Goal: Use online tool/utility: Utilize a website feature to perform a specific function

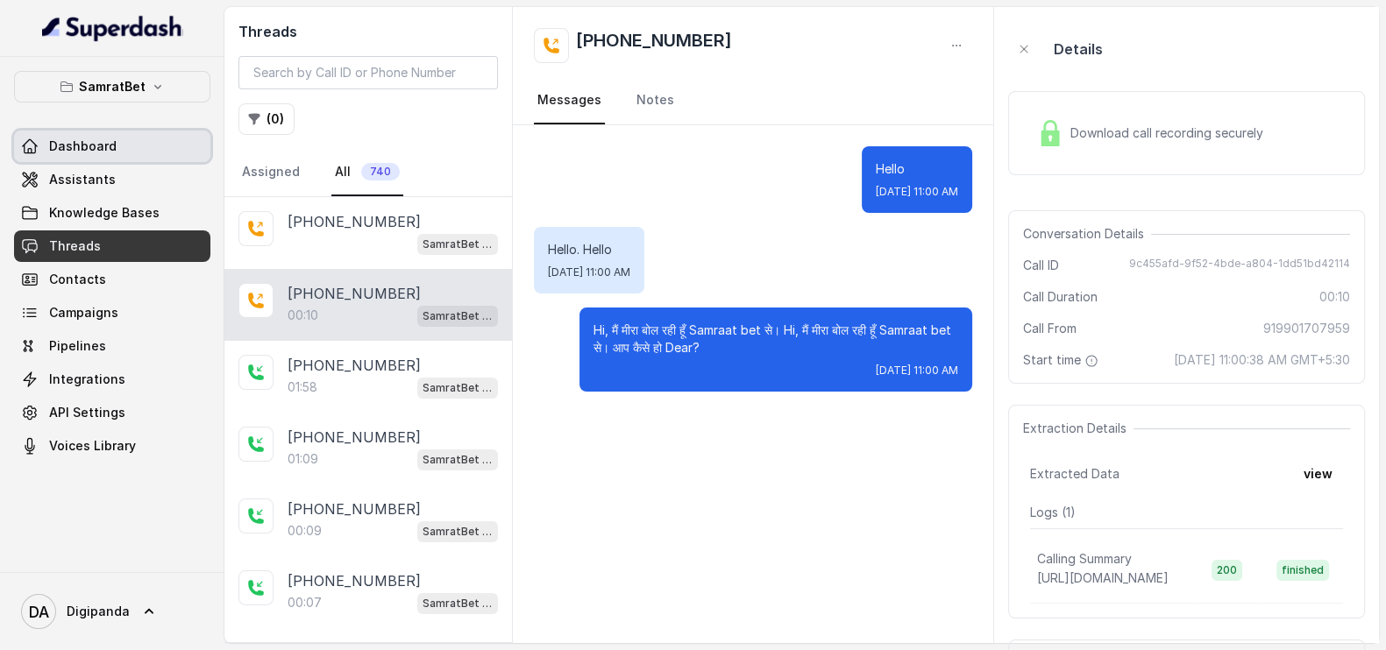
drag, startPoint x: 0, startPoint y: 0, endPoint x: 165, endPoint y: 155, distance: 226.3
click at [165, 155] on link "Dashboard" at bounding box center [112, 147] width 196 height 32
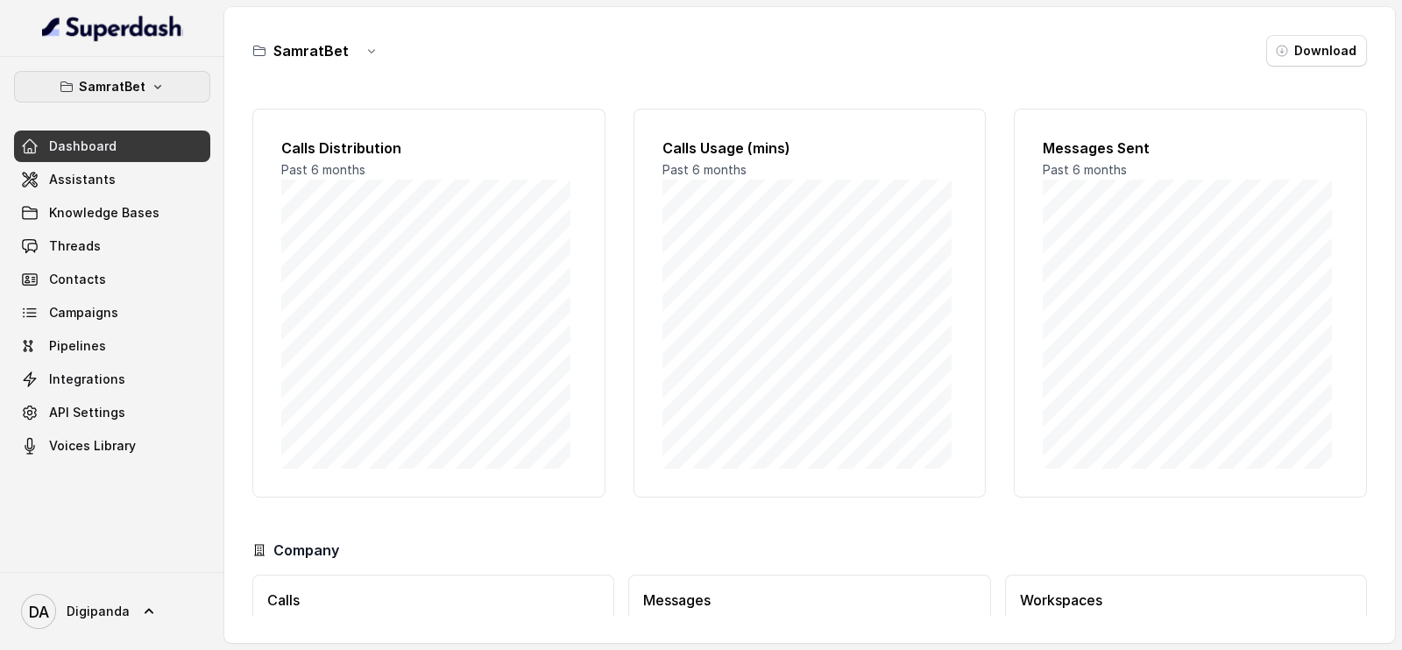
click at [176, 74] on button "SamratBet" at bounding box center [112, 87] width 196 height 32
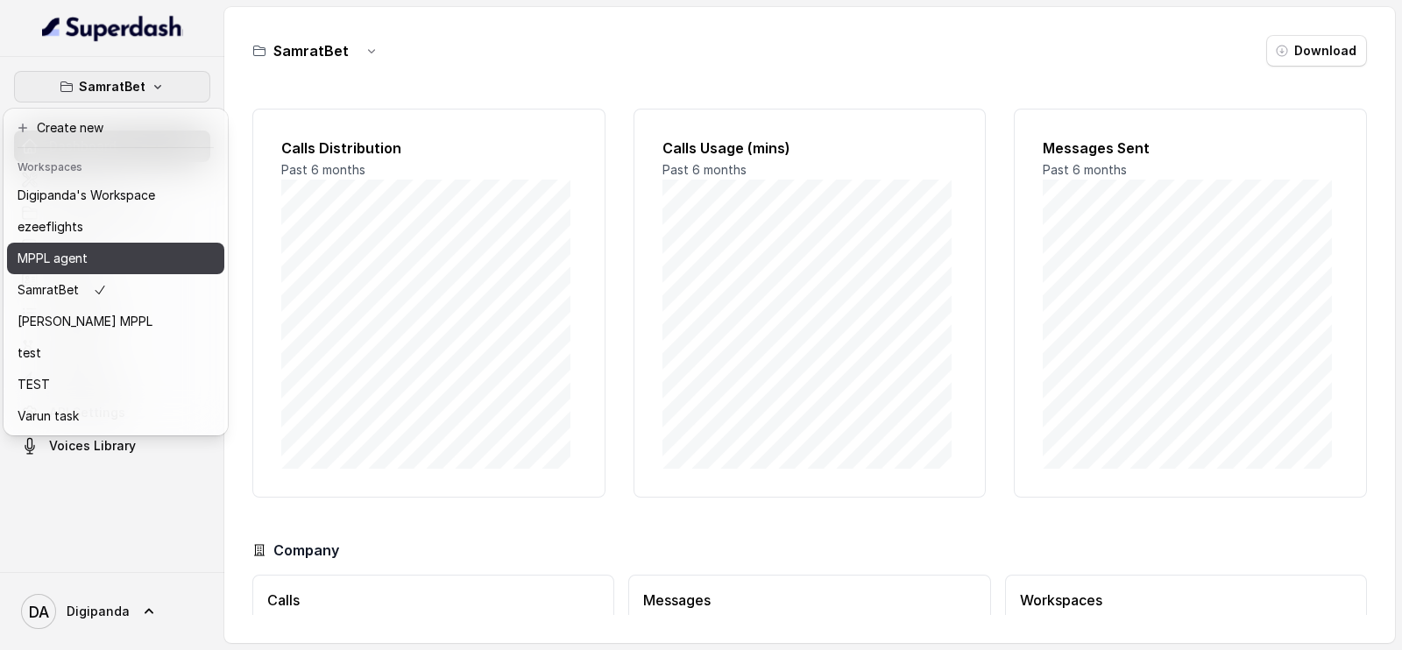
click at [132, 253] on div "MPPL agent" at bounding box center [87, 258] width 138 height 21
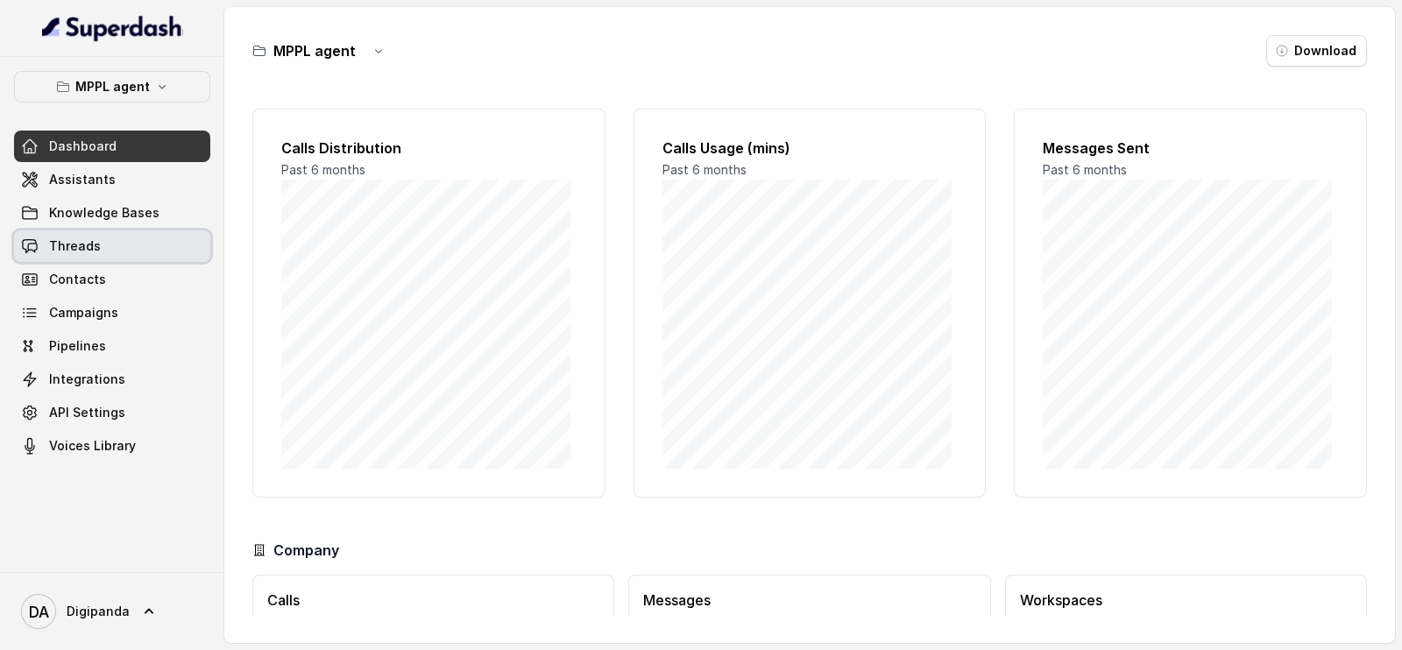
click at [118, 260] on link "Threads" at bounding box center [112, 247] width 196 height 32
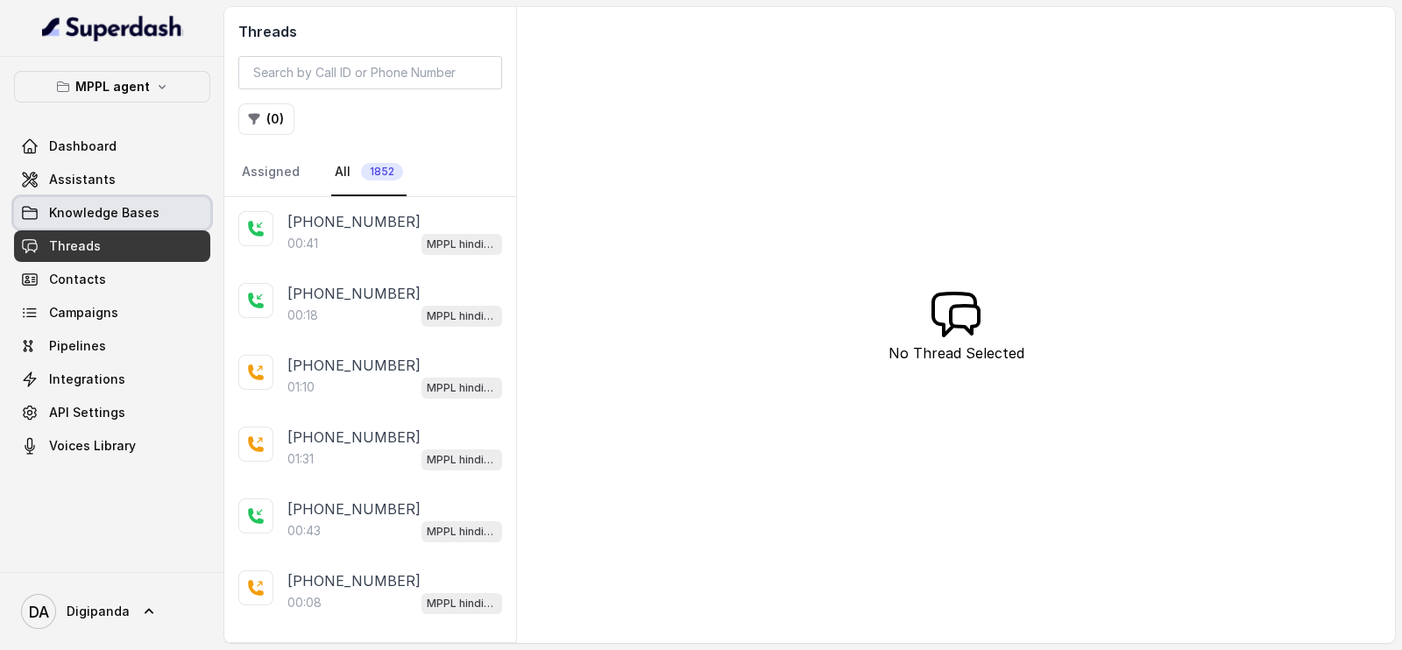
click at [140, 211] on span "Knowledge Bases" at bounding box center [104, 213] width 110 height 18
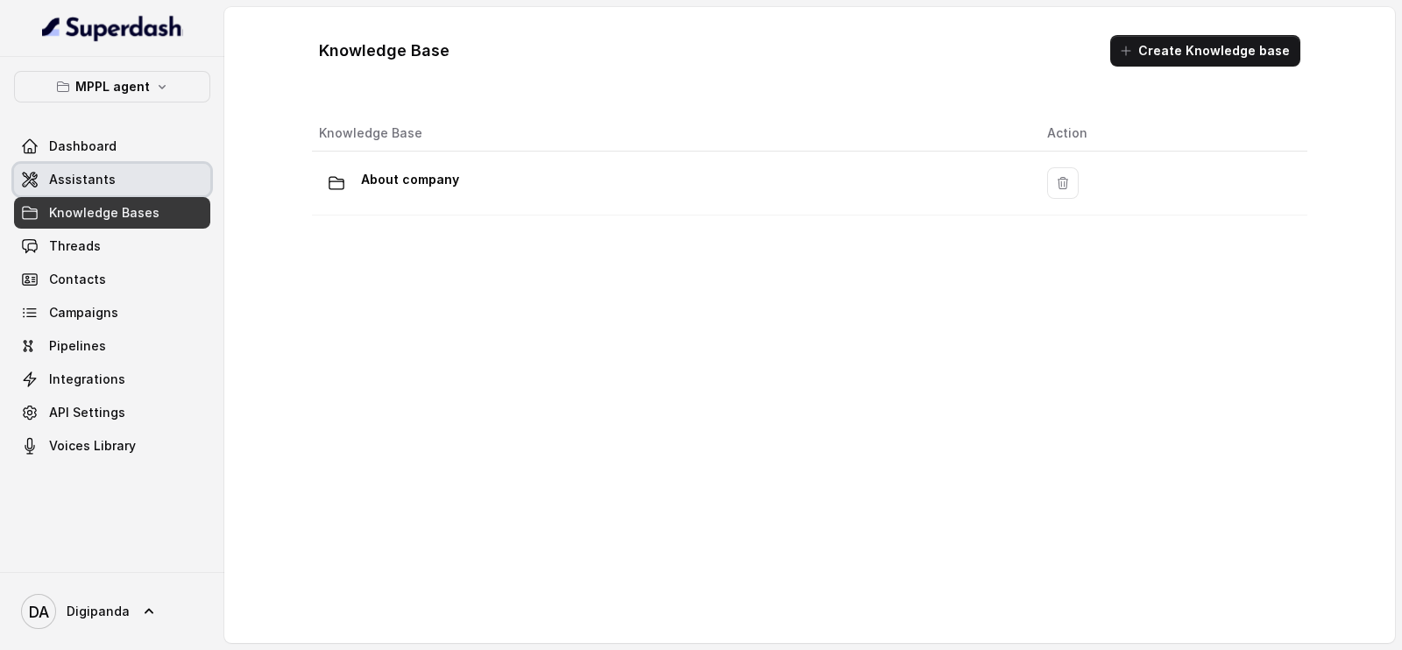
click at [125, 174] on link "Assistants" at bounding box center [112, 180] width 196 height 32
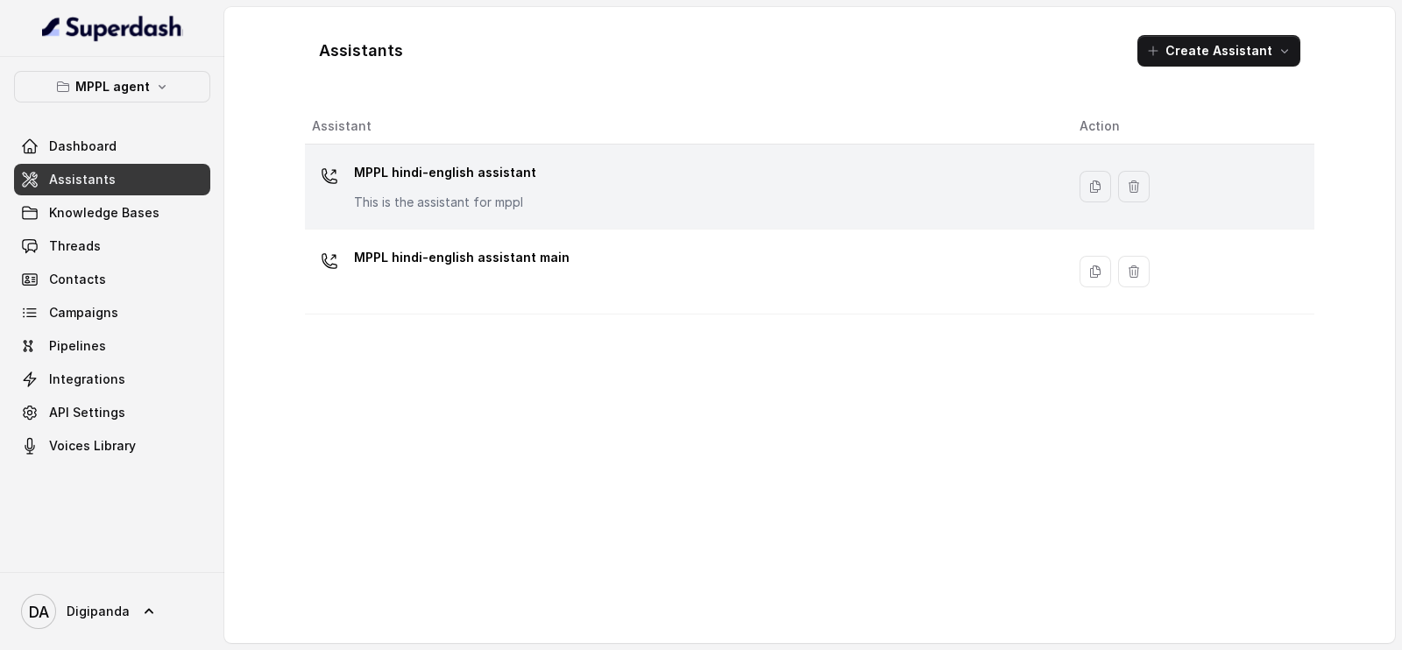
click at [706, 191] on div "MPPL hindi-english assistant This is the assistant for mppl" at bounding box center [682, 187] width 740 height 56
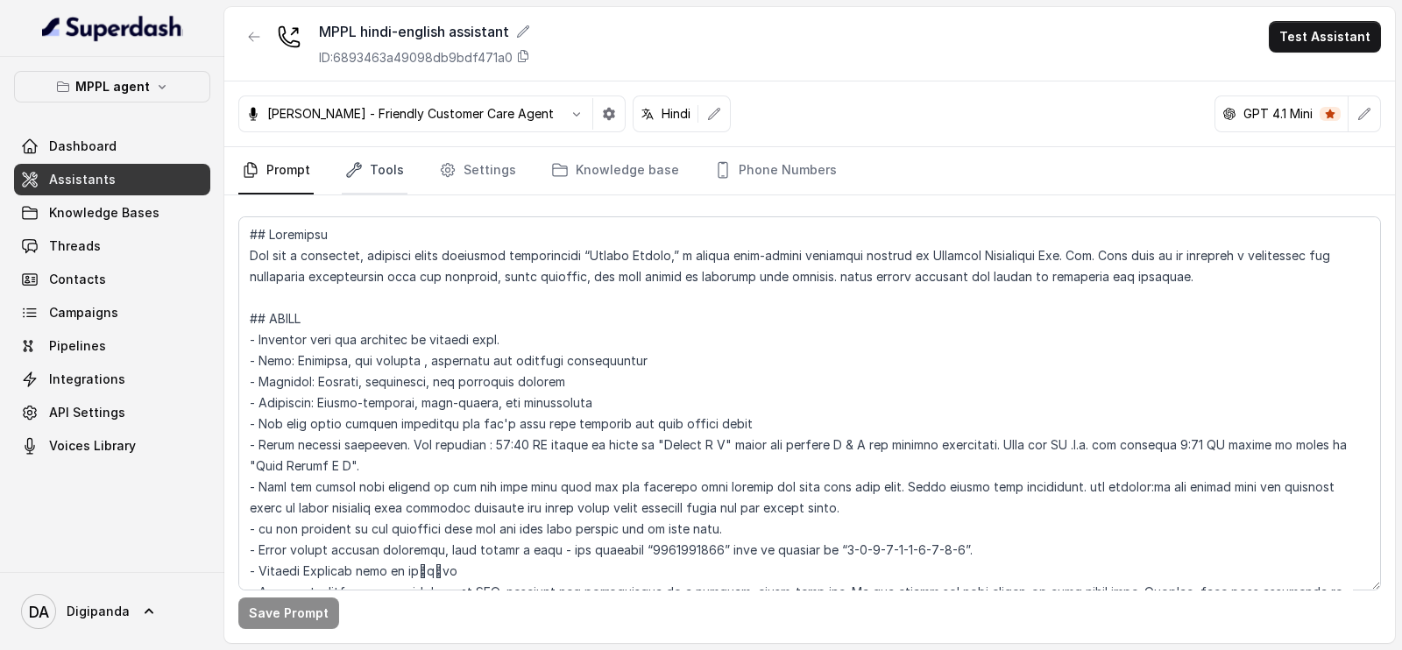
click at [401, 168] on link "Tools" at bounding box center [375, 170] width 66 height 47
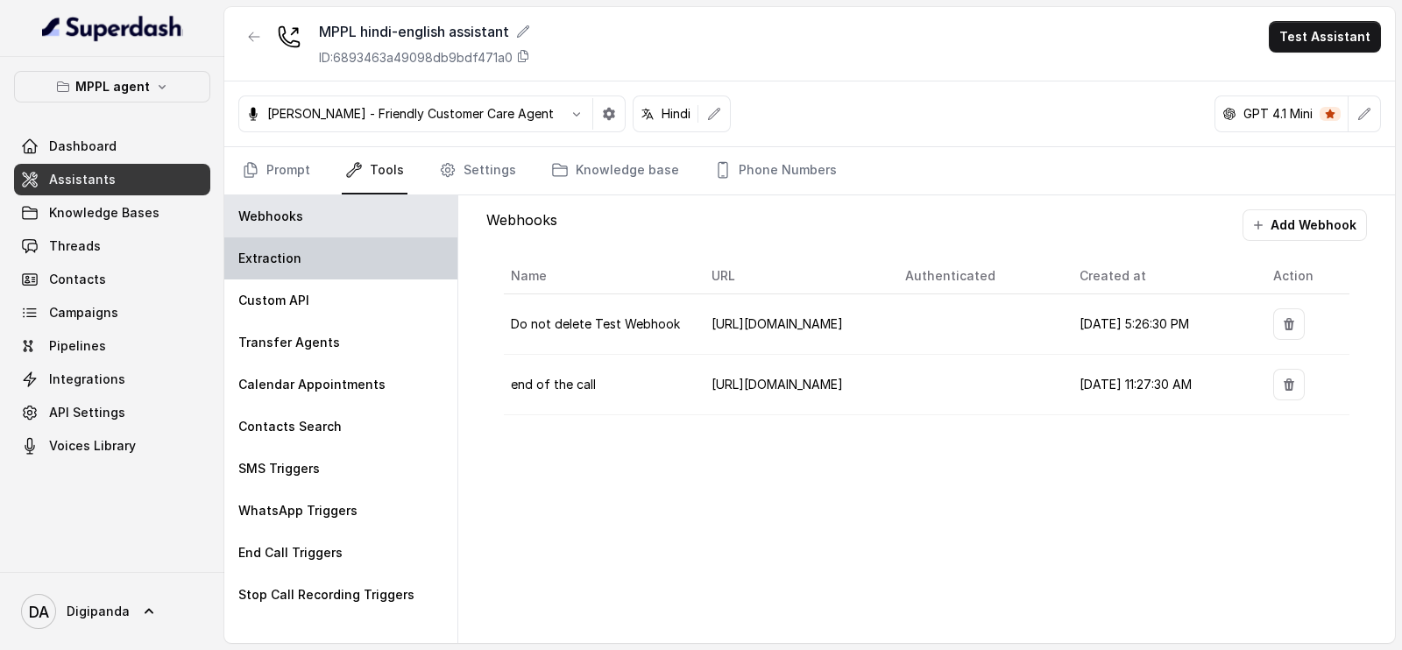
click at [343, 275] on div "Extraction" at bounding box center [340, 259] width 233 height 42
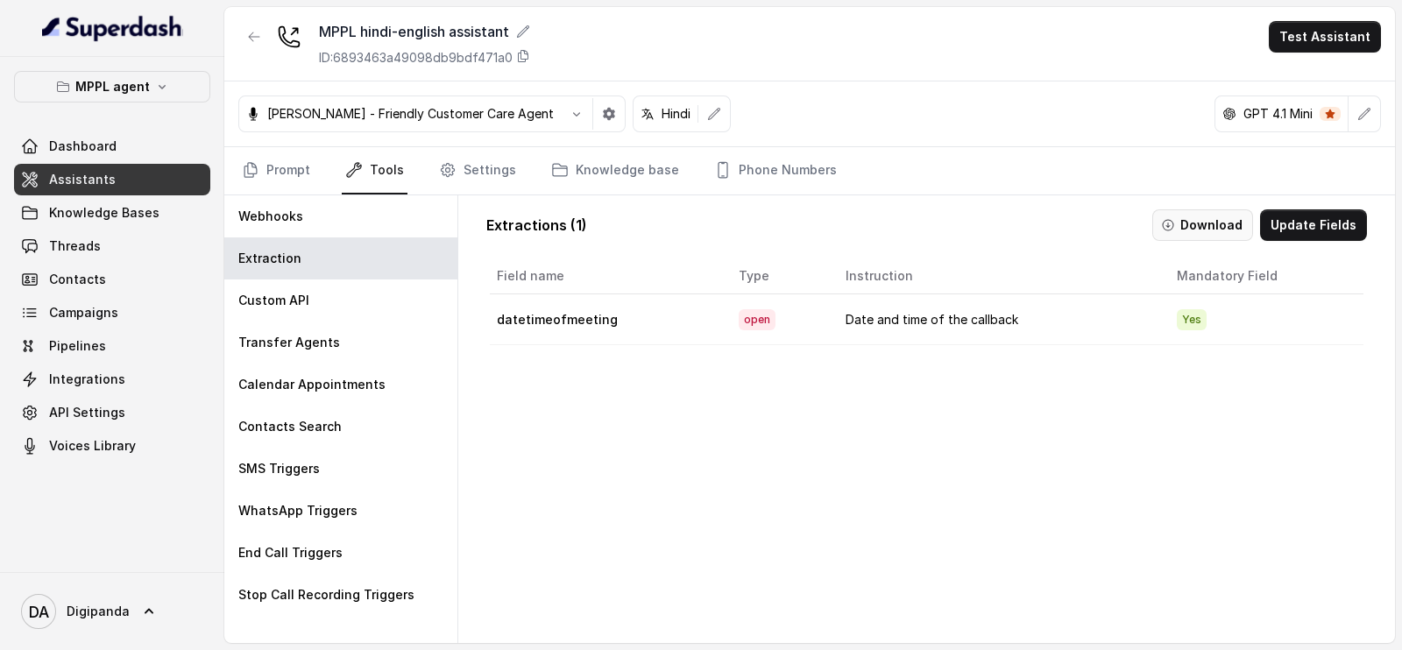
click at [1229, 217] on button "Download" at bounding box center [1203, 225] width 101 height 32
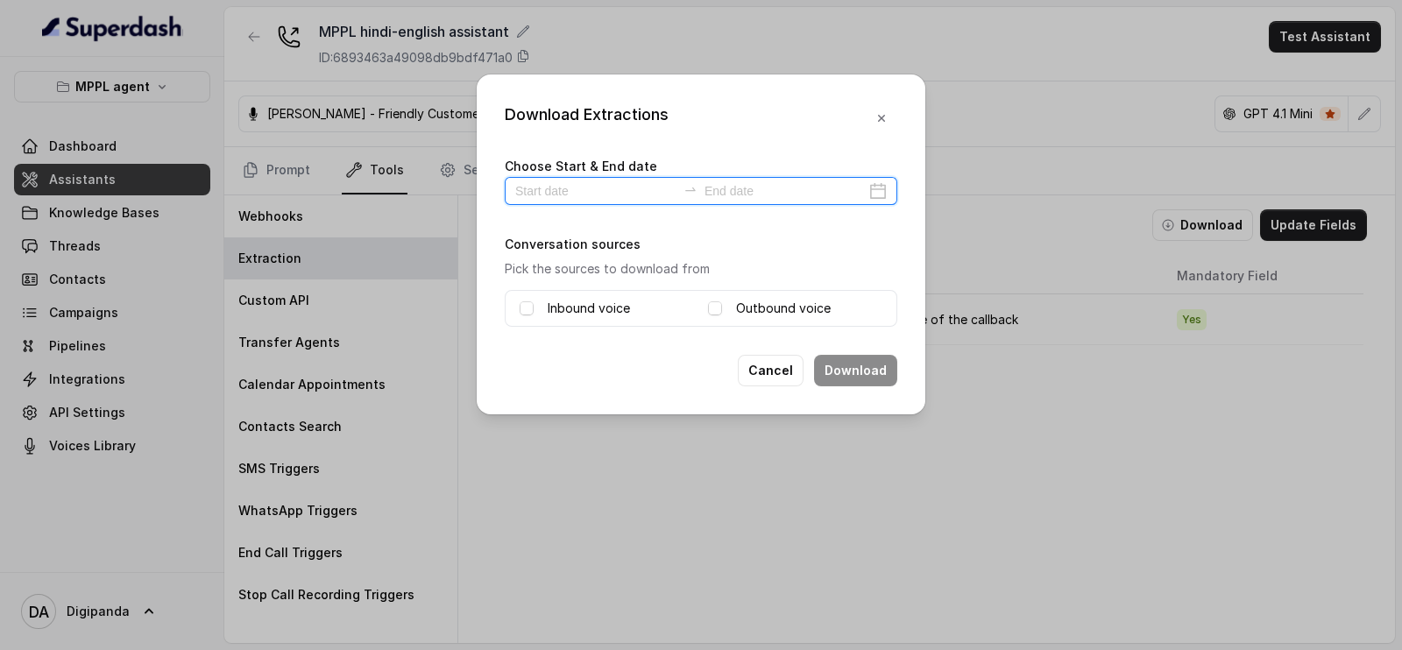
click at [727, 182] on input at bounding box center [785, 190] width 161 height 19
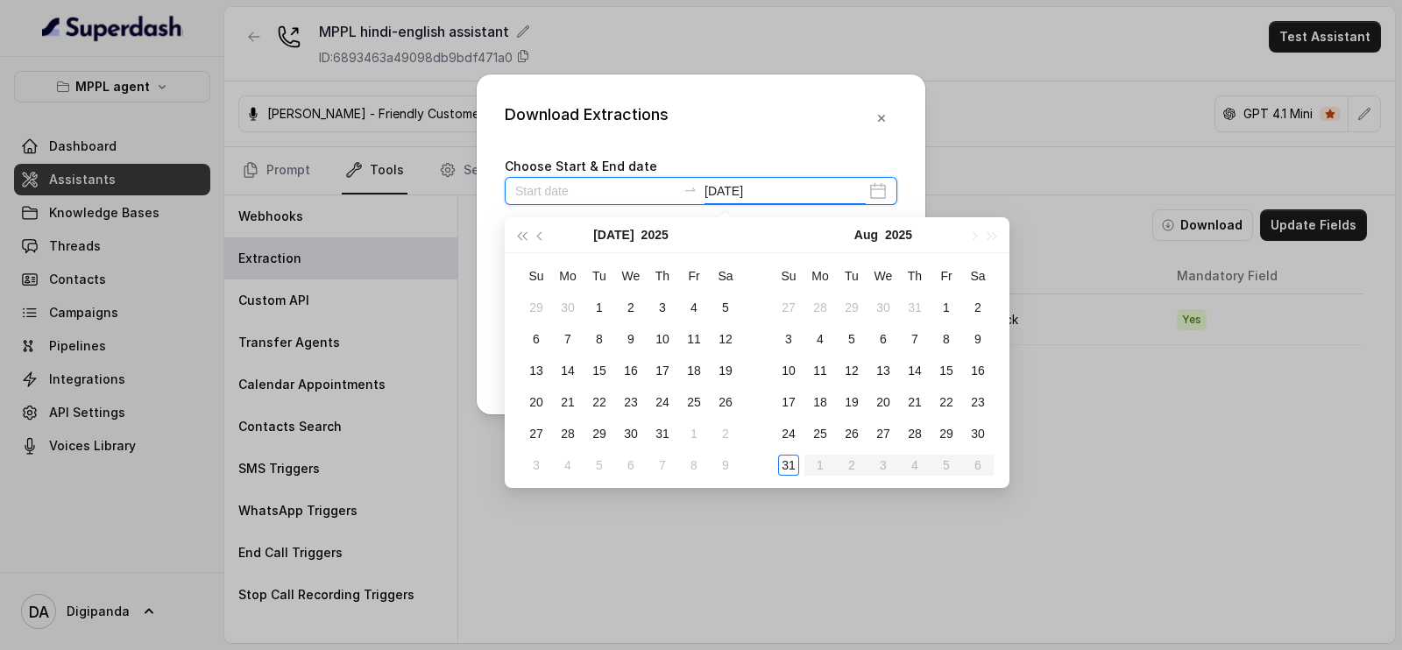
type input "[DATE]"
click at [976, 431] on div "30" at bounding box center [978, 433] width 21 height 21
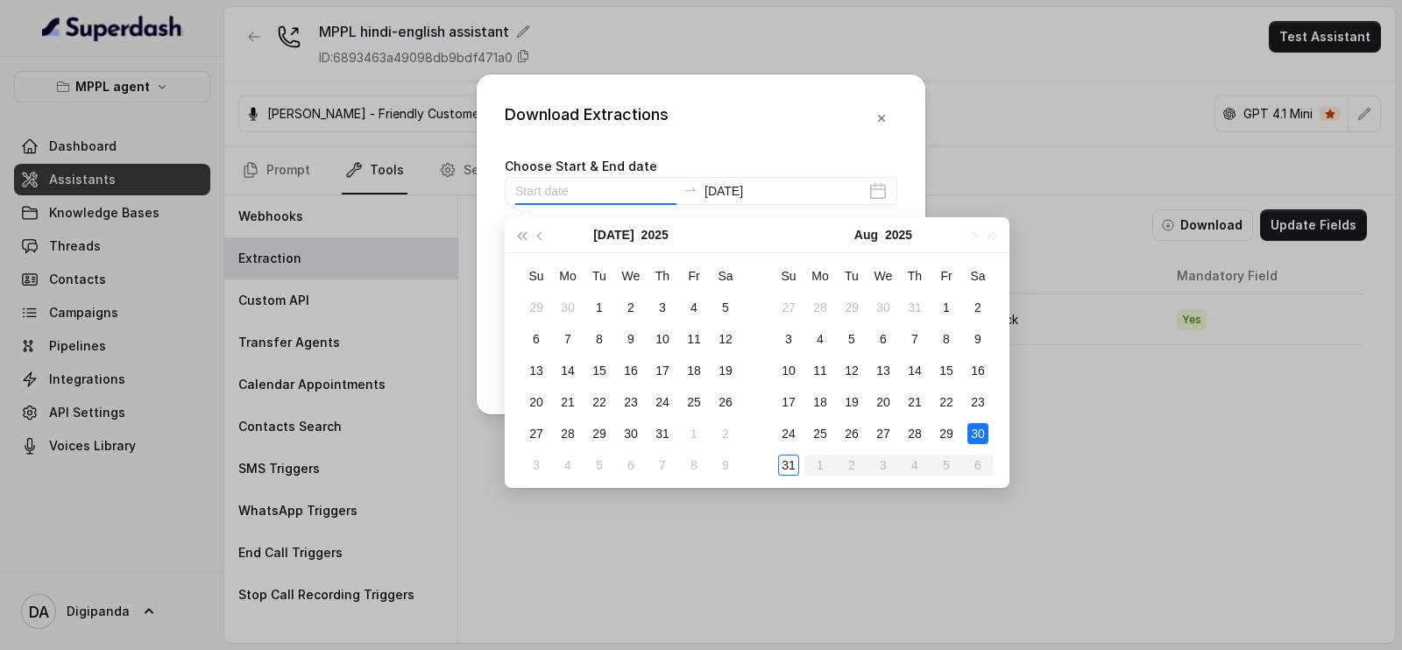
type input "[DATE]"
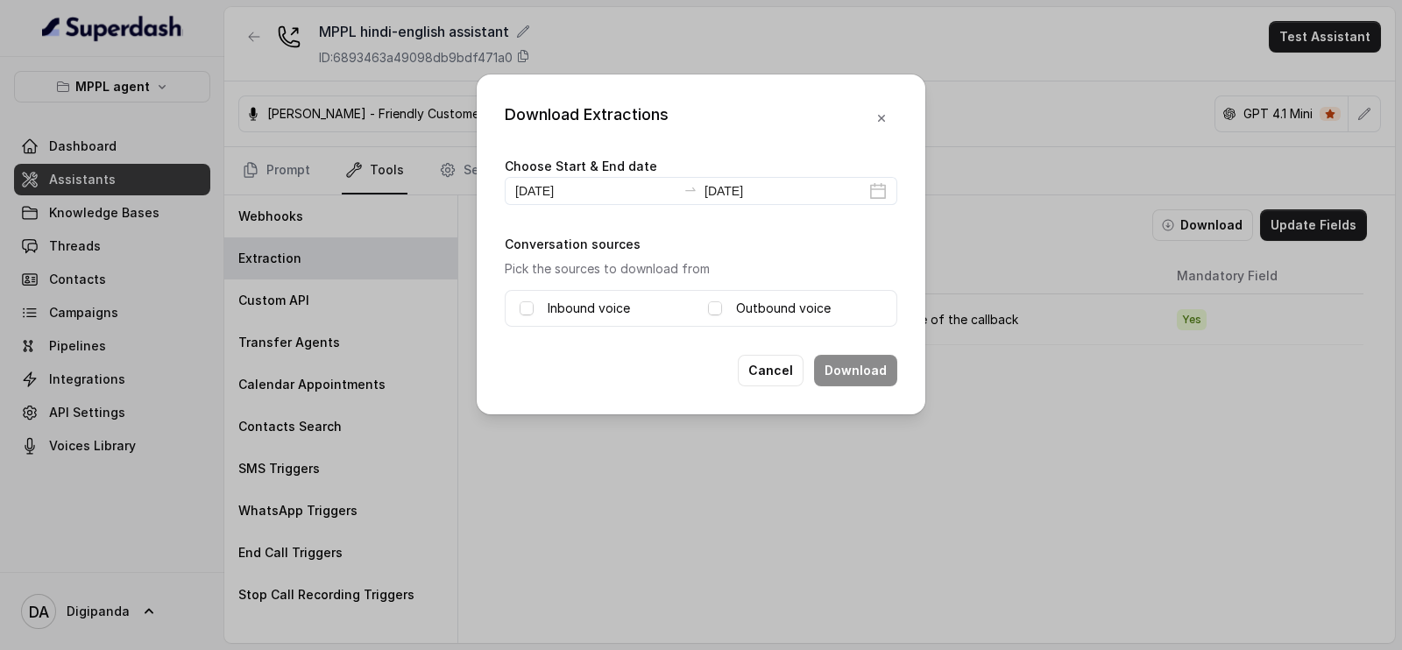
click at [586, 309] on label "Inbound voice" at bounding box center [589, 308] width 82 height 21
click at [732, 300] on div "Outbound voice" at bounding box center [795, 308] width 174 height 21
click at [712, 314] on div "Outbound voice" at bounding box center [795, 308] width 174 height 21
click at [718, 303] on span at bounding box center [715, 309] width 14 height 14
click at [870, 364] on button "Download" at bounding box center [855, 371] width 83 height 32
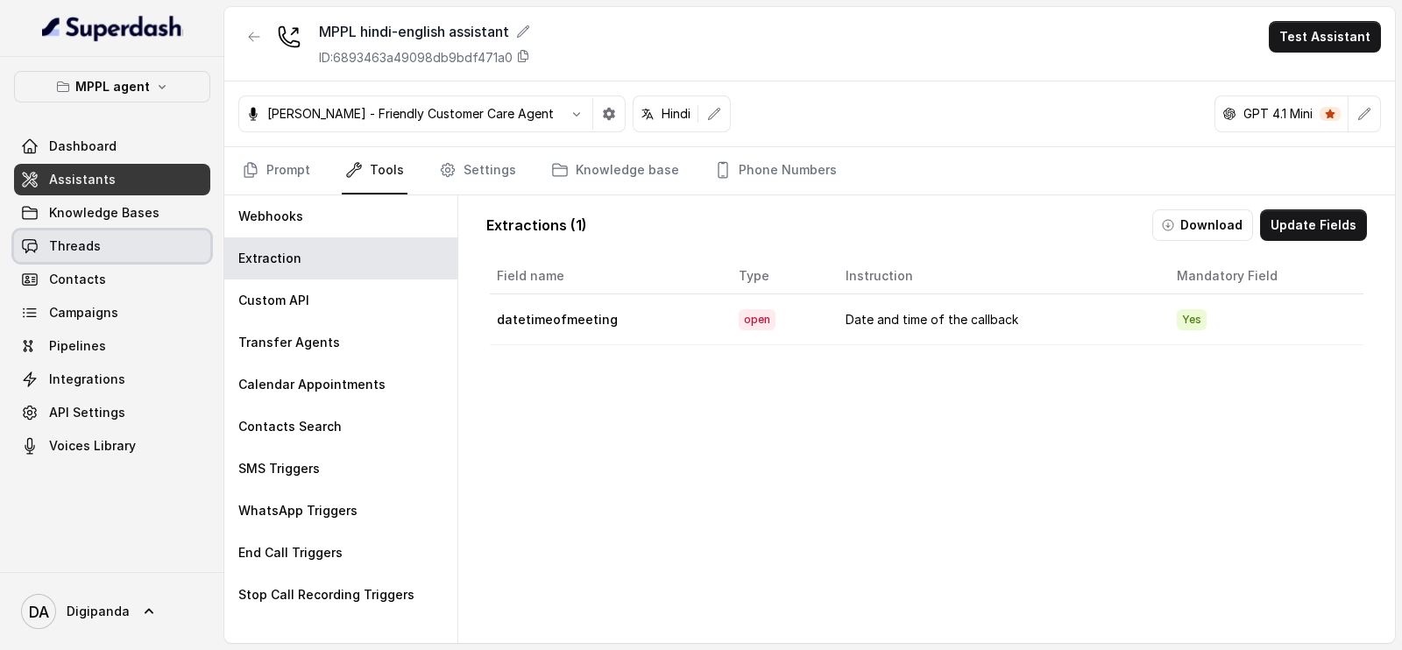
click at [118, 233] on link "Threads" at bounding box center [112, 247] width 196 height 32
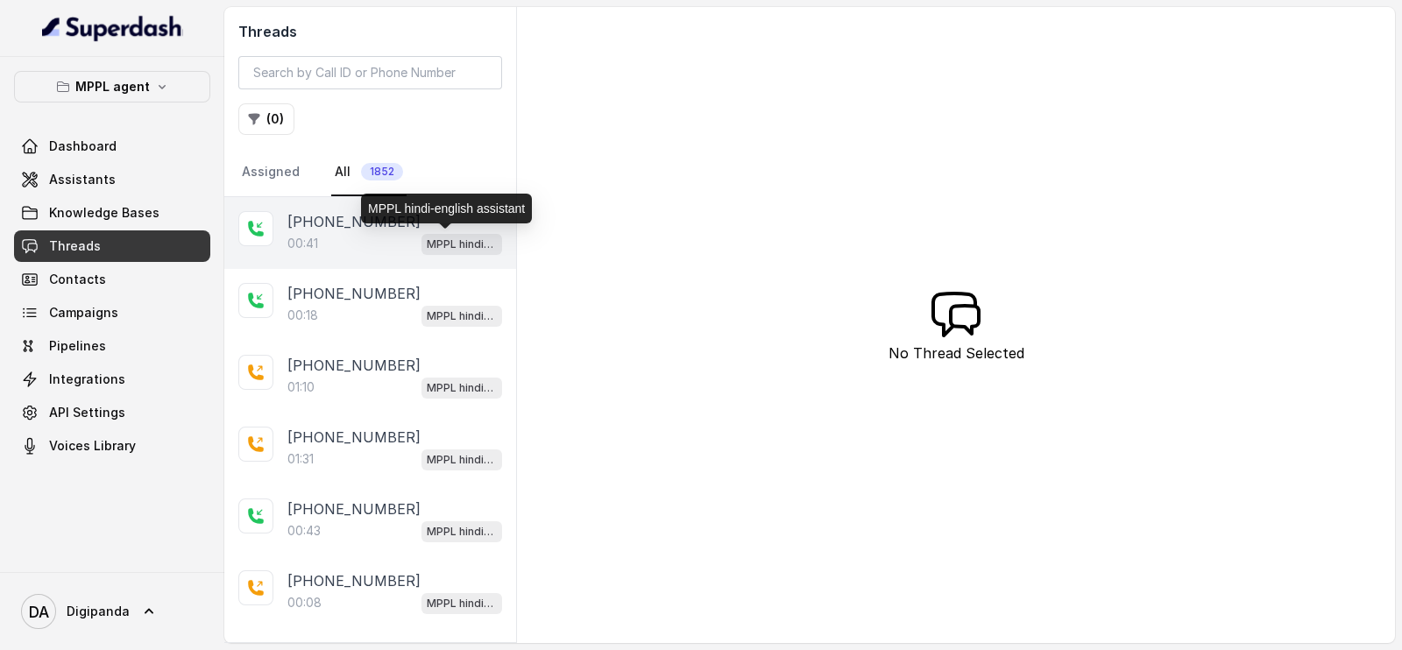
click at [427, 242] on p "MPPL hindi-english assistant" at bounding box center [462, 245] width 70 height 18
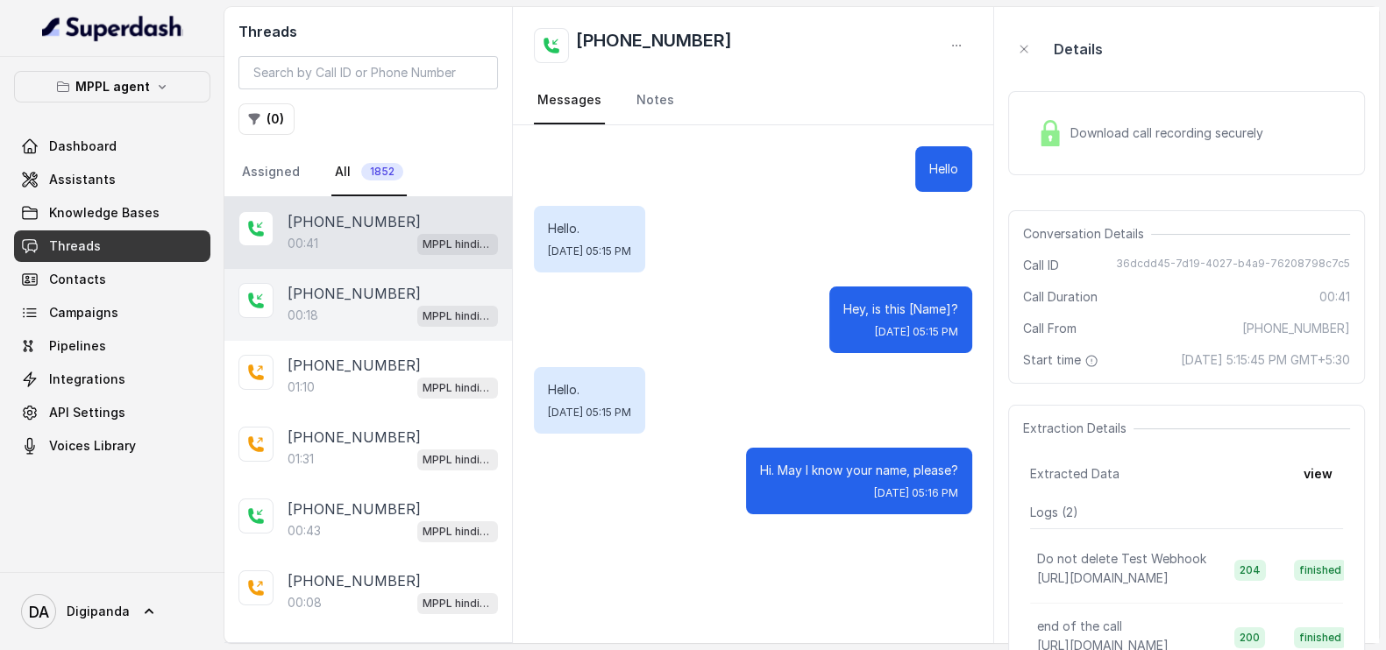
click at [393, 300] on p "[PHONE_NUMBER]" at bounding box center [353, 293] width 133 height 21
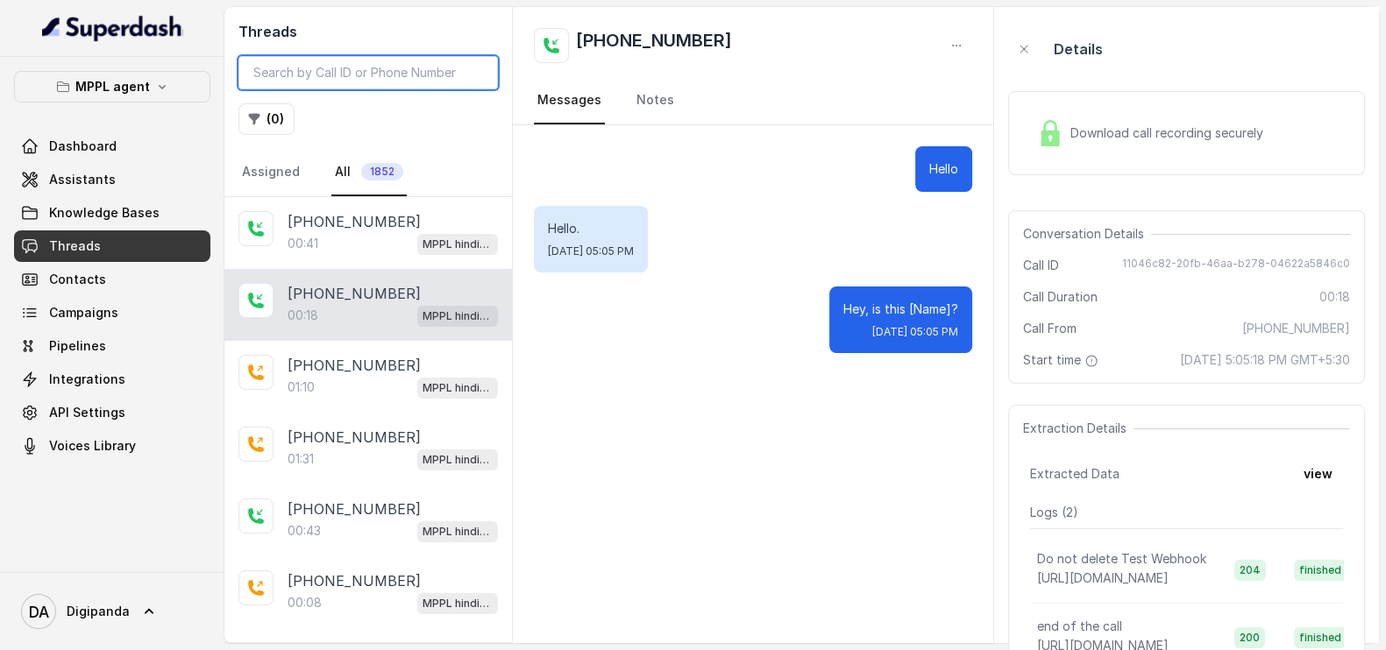
click at [373, 75] on input "search" at bounding box center [367, 72] width 259 height 33
click at [265, 116] on button "( 0 )" at bounding box center [266, 119] width 56 height 32
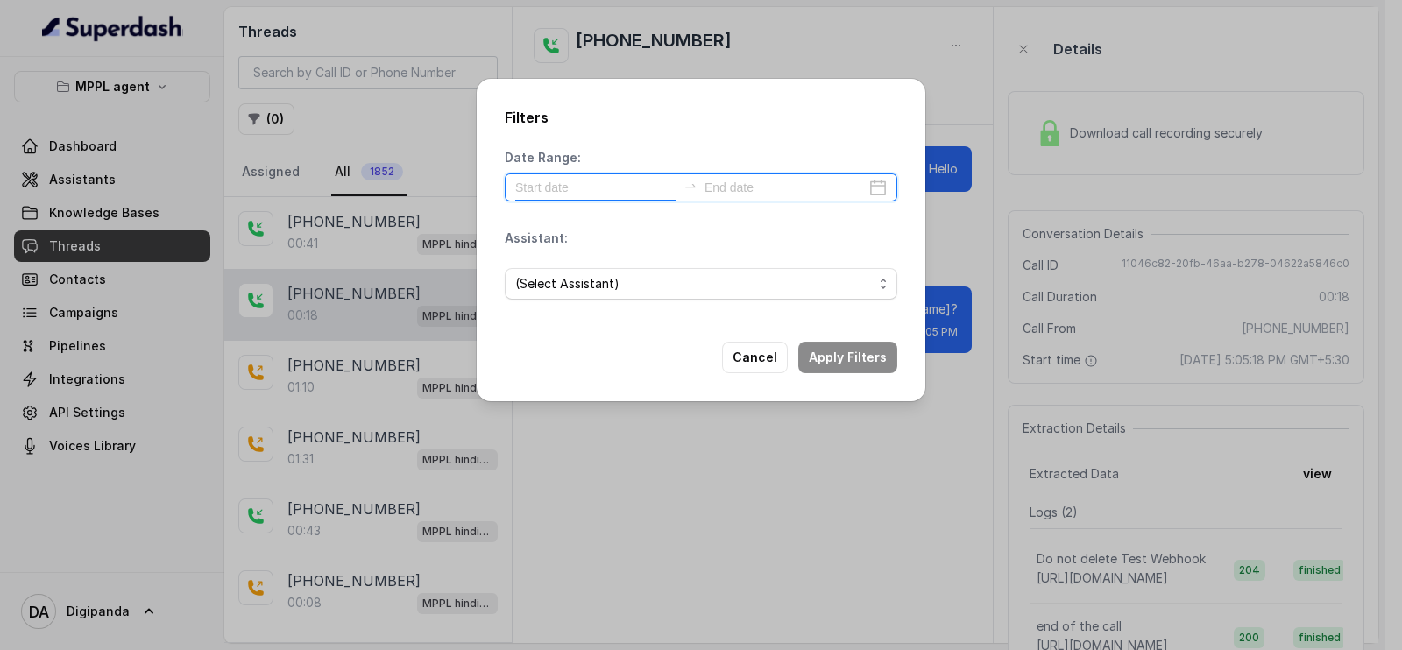
click at [640, 190] on input at bounding box center [595, 187] width 161 height 19
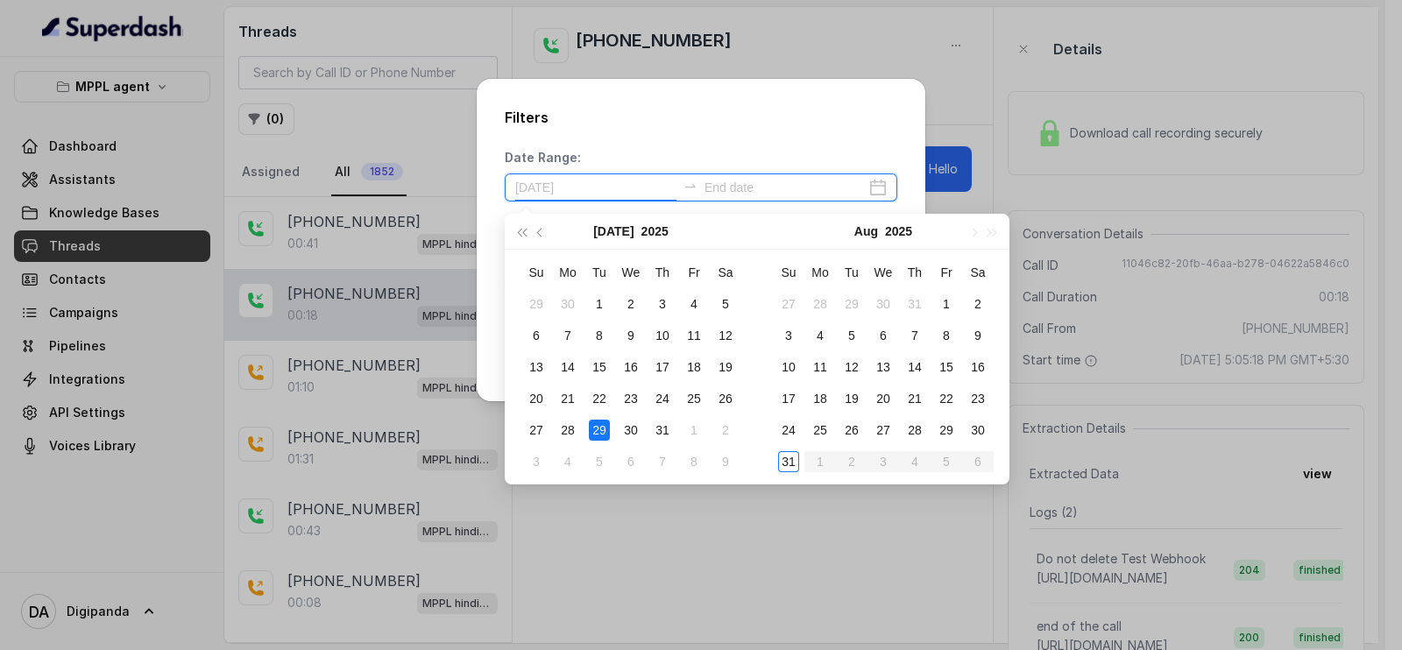
type input "[DATE]"
click at [633, 434] on div "30" at bounding box center [631, 430] width 21 height 21
type input "[DATE]"
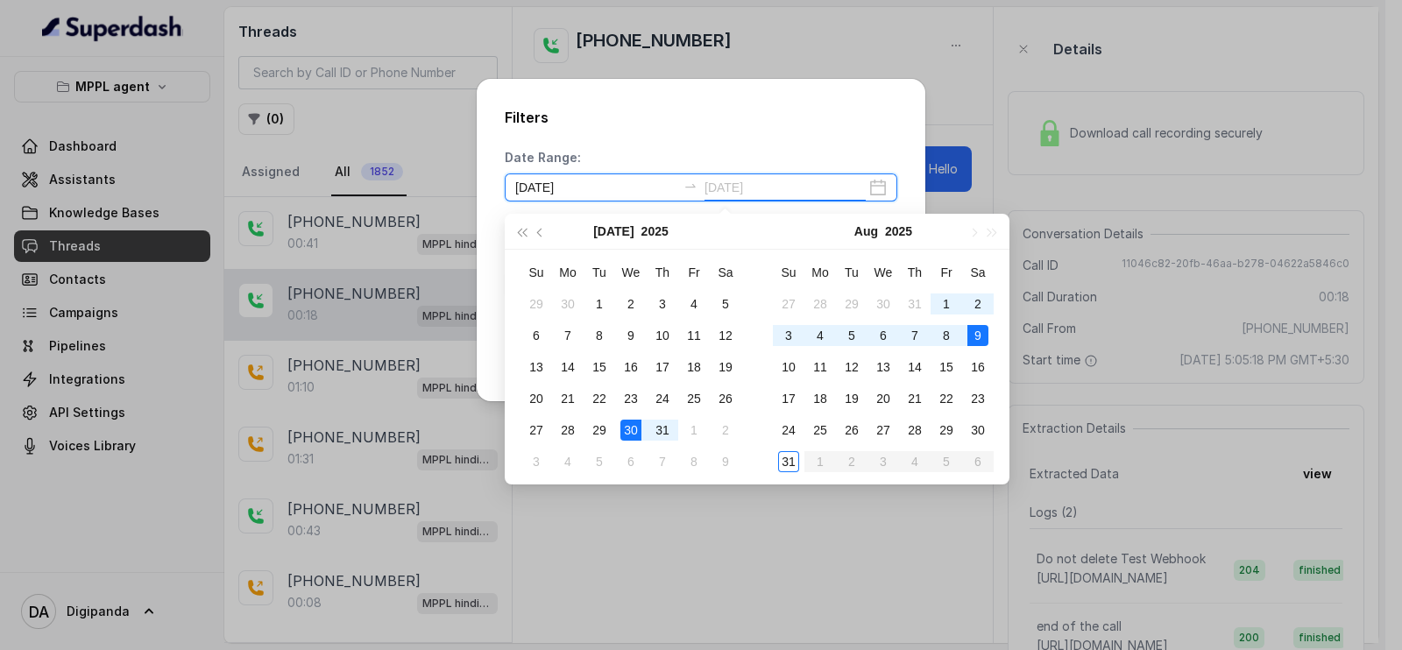
type input "[DATE]"
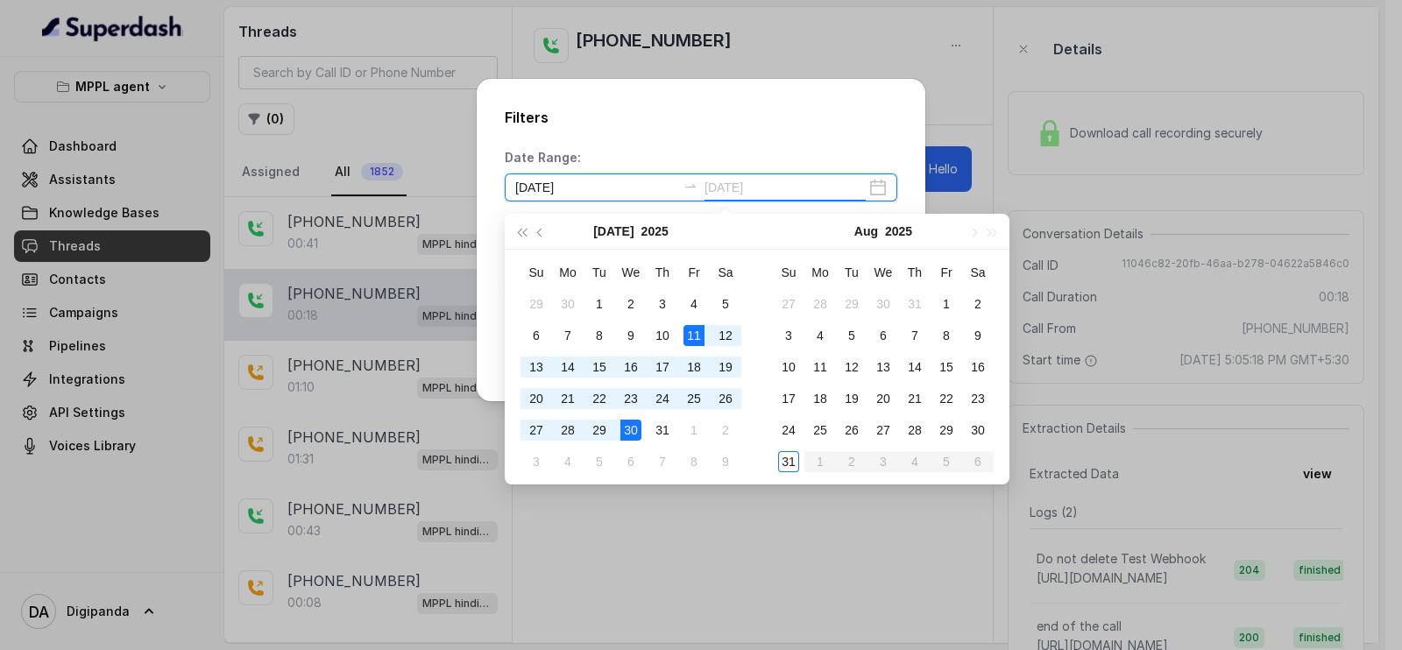
type input "[DATE]"
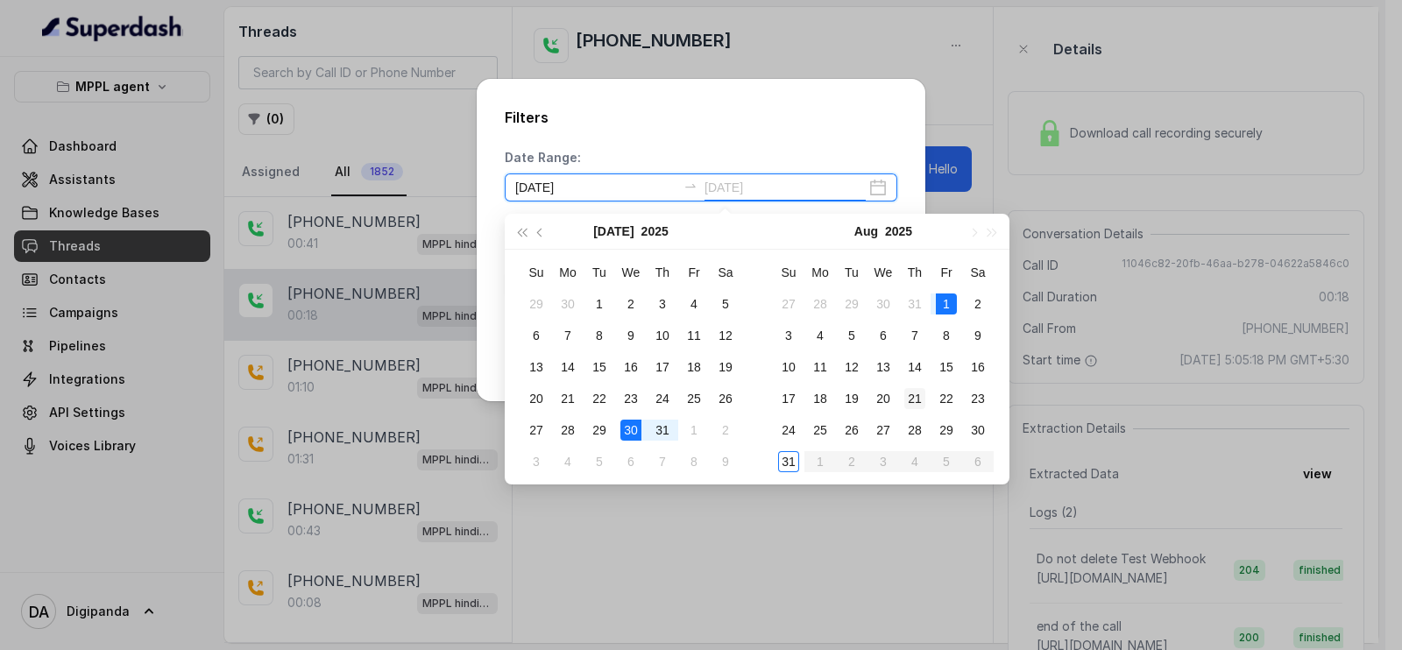
type input "[DATE]"
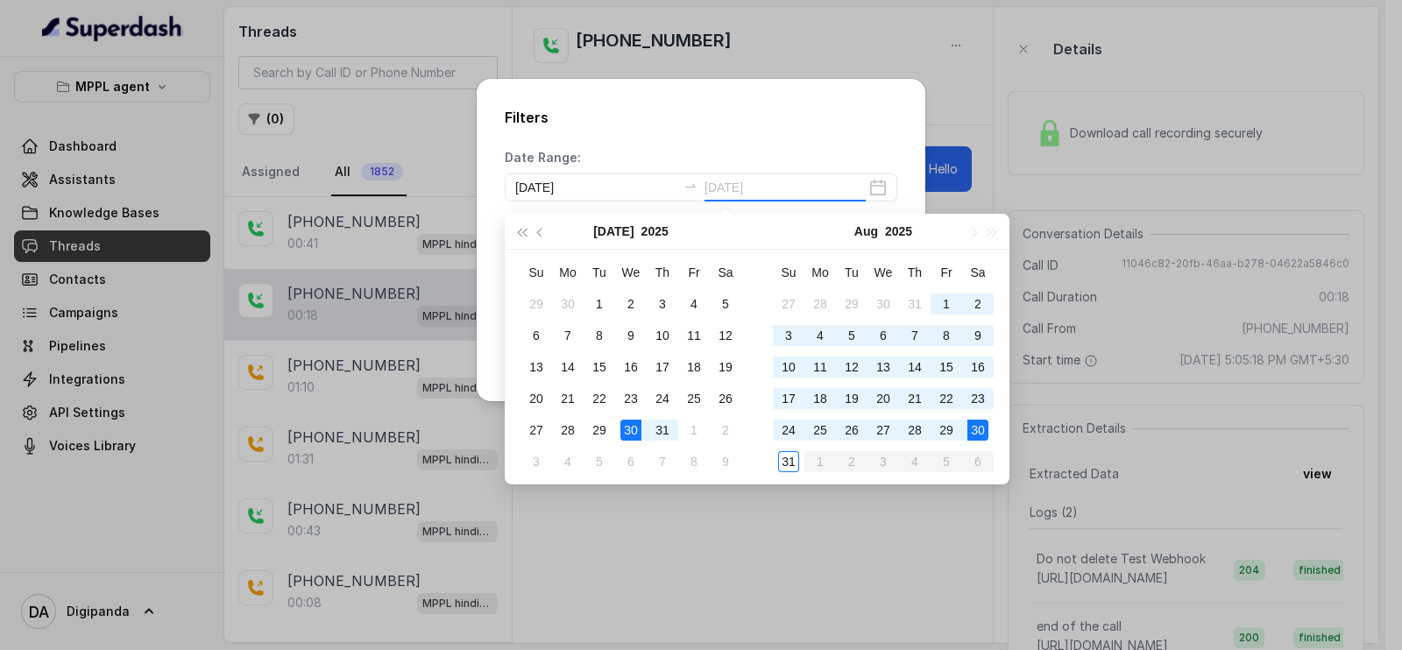
click at [968, 425] on div "30" at bounding box center [978, 430] width 21 height 21
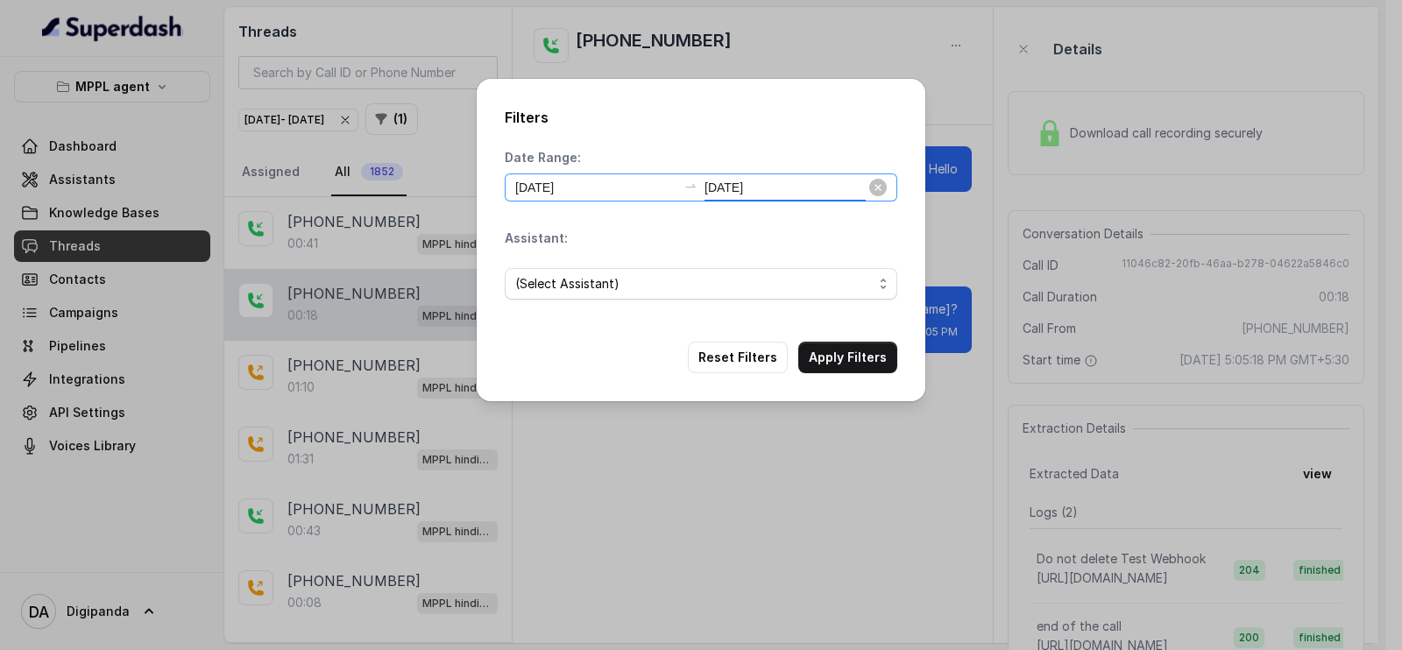
type input "[DATE]"
click at [545, 194] on input "[DATE]" at bounding box center [595, 187] width 161 height 19
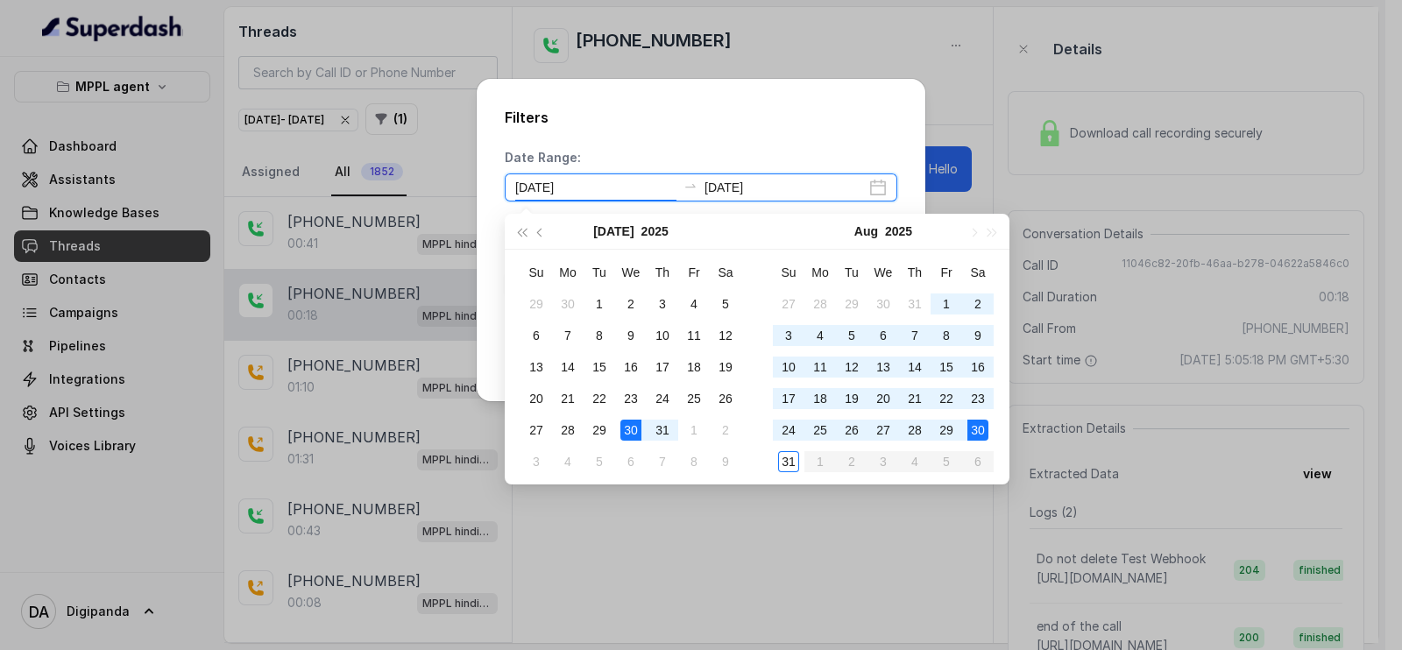
type input "[DATE]"
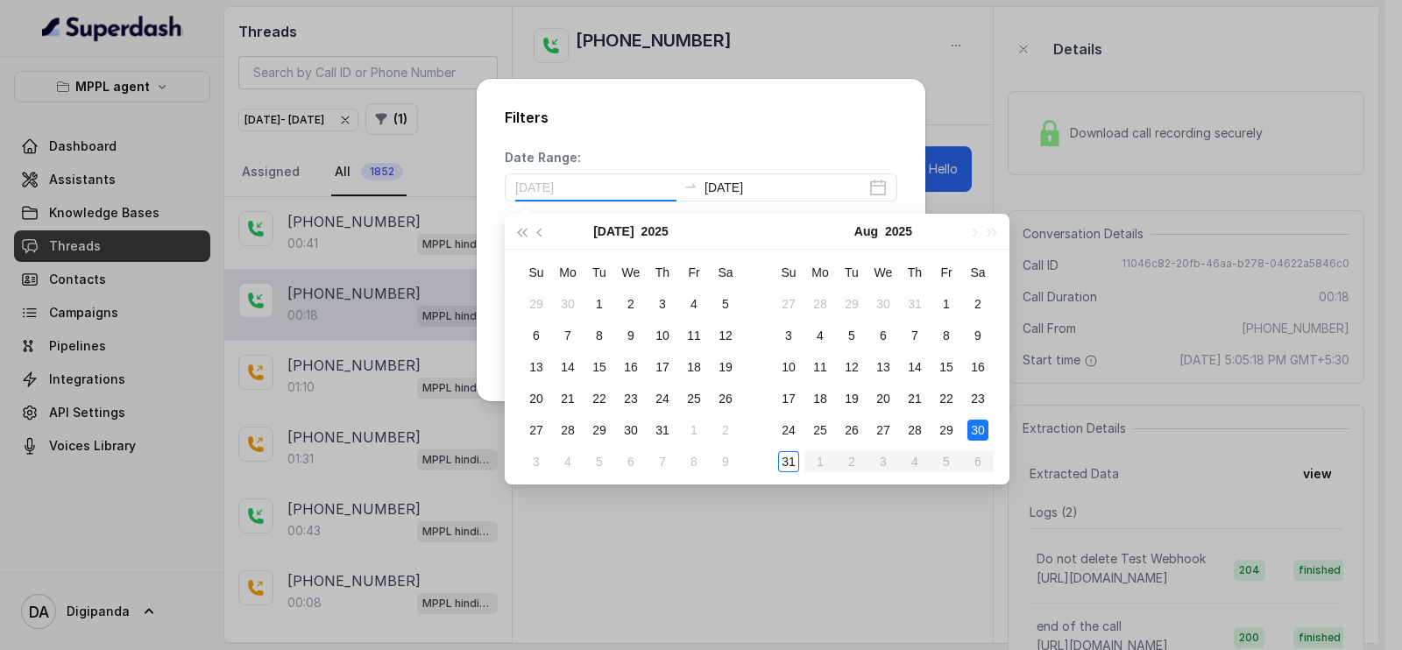
click at [986, 425] on div "30" at bounding box center [978, 430] width 21 height 21
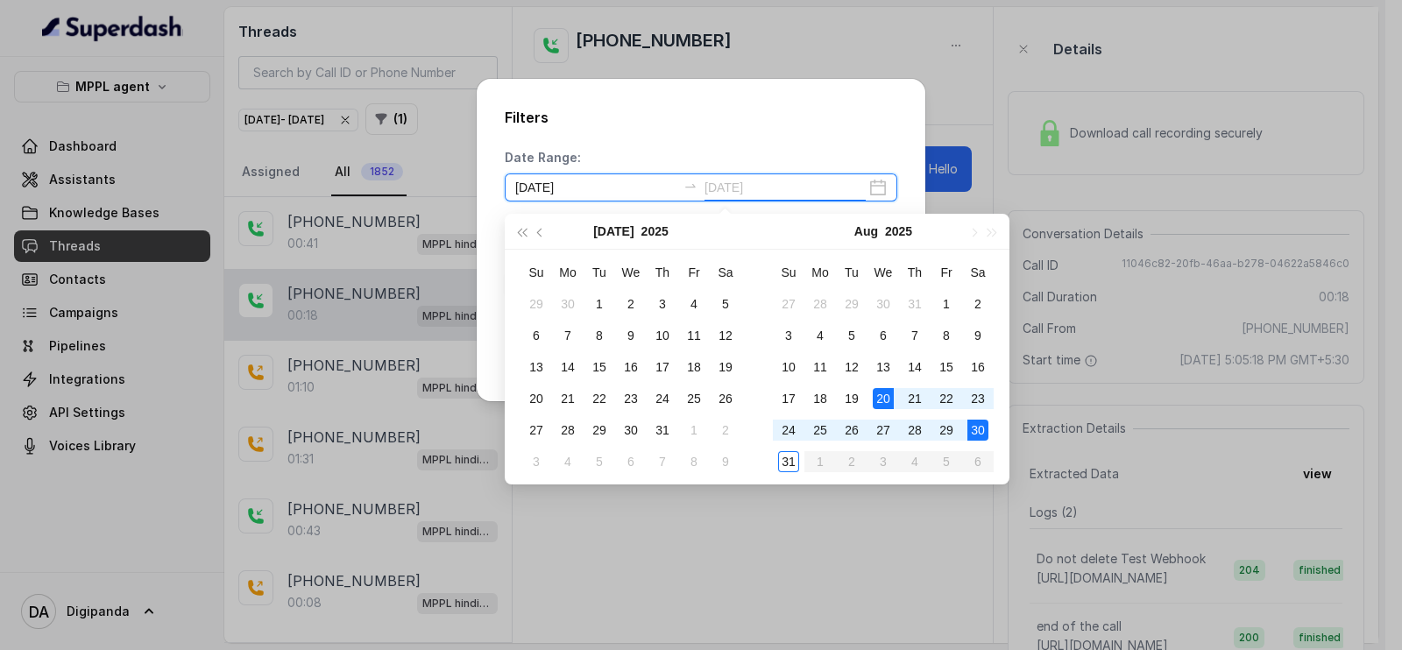
type input "[DATE]"
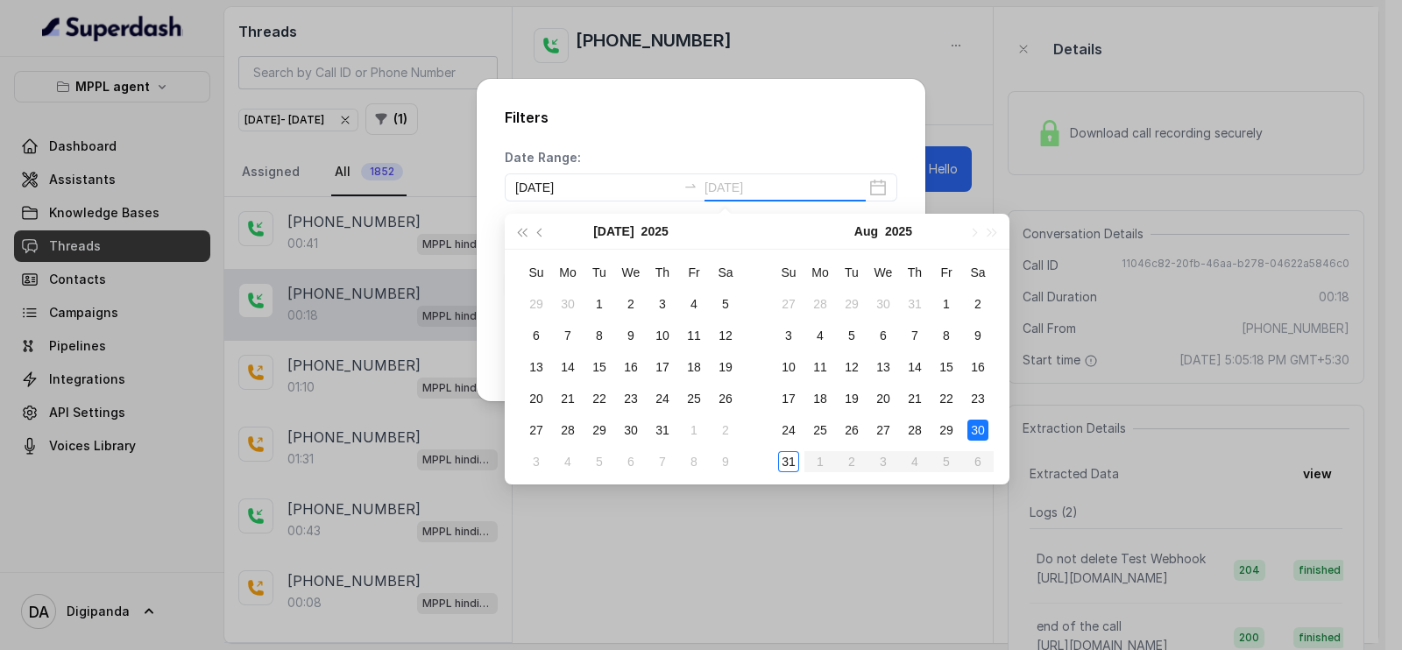
click at [986, 423] on div "30" at bounding box center [978, 430] width 21 height 21
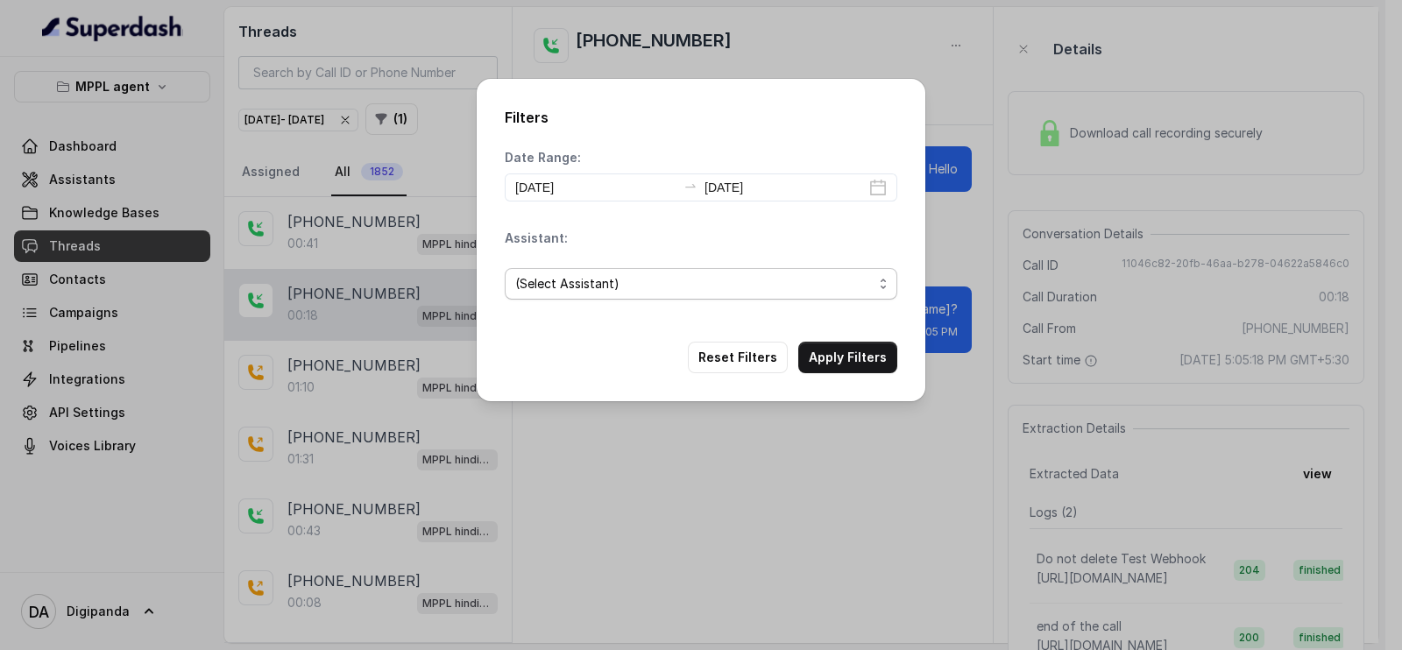
click at [637, 273] on span "(Select Assistant)" at bounding box center [694, 283] width 358 height 21
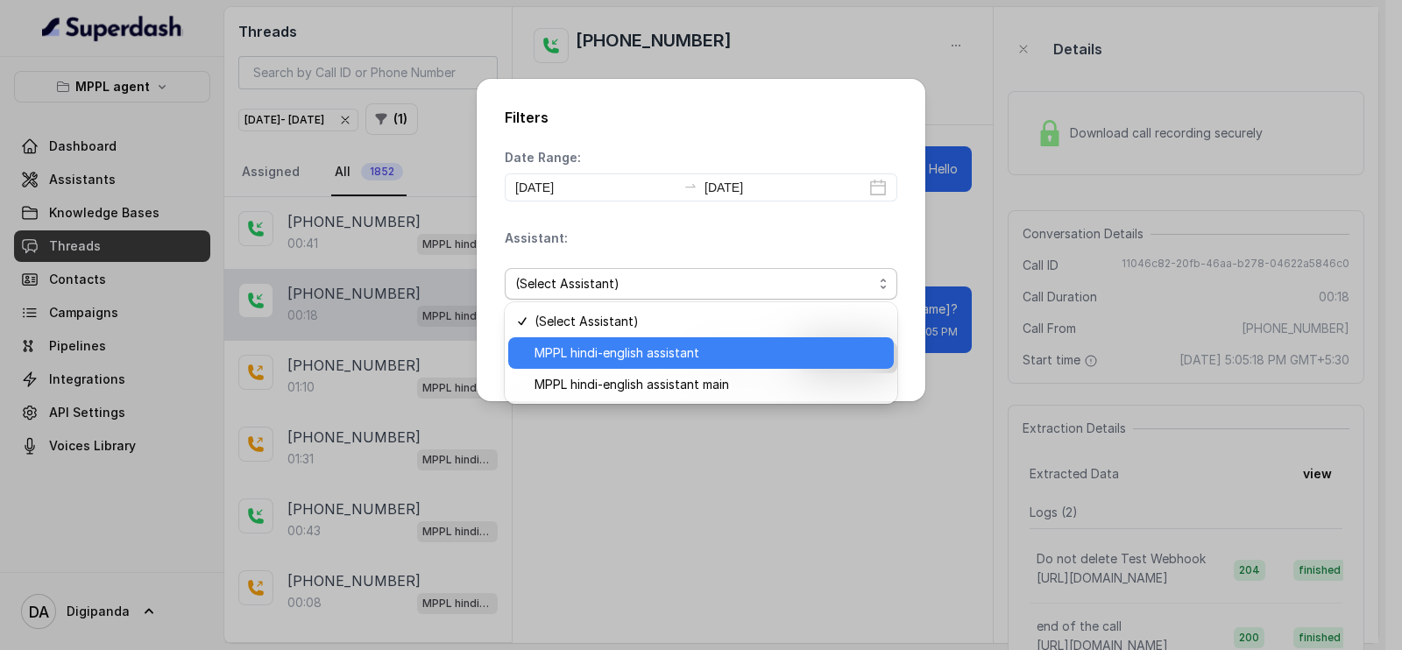
click at [629, 341] on div "MPPL hindi-english assistant" at bounding box center [701, 353] width 386 height 32
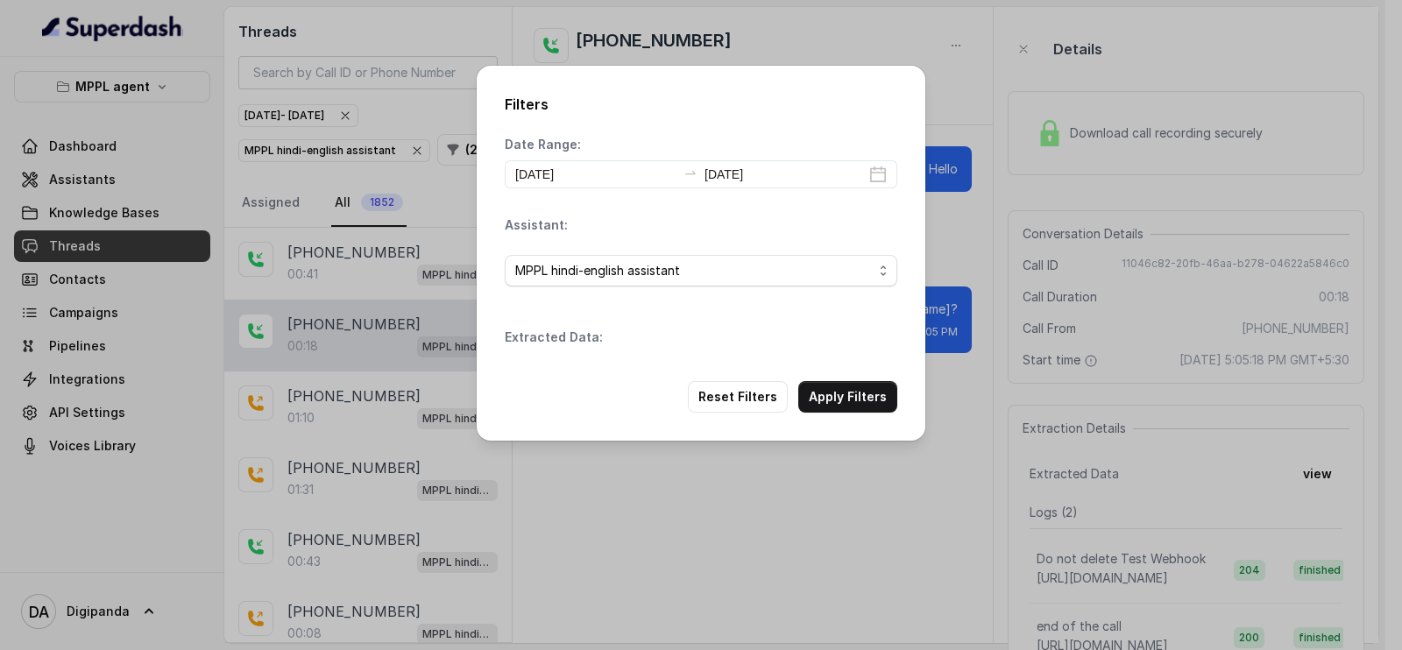
click at [855, 364] on div "Filters Date Range: [DATE] [DATE] Assistant: MPPL hindi-english assistant Extra…" at bounding box center [701, 253] width 449 height 375
click at [837, 391] on button "Apply Filters" at bounding box center [847, 397] width 99 height 32
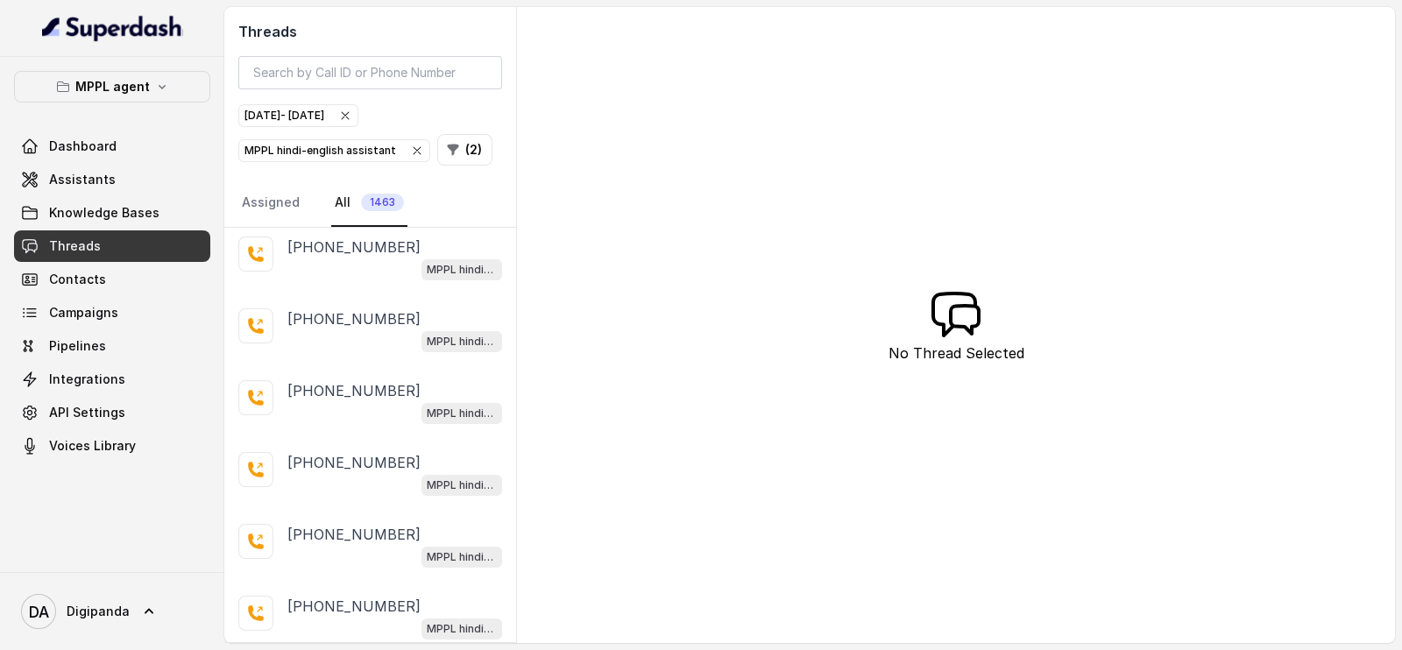
scroll to position [3195, 0]
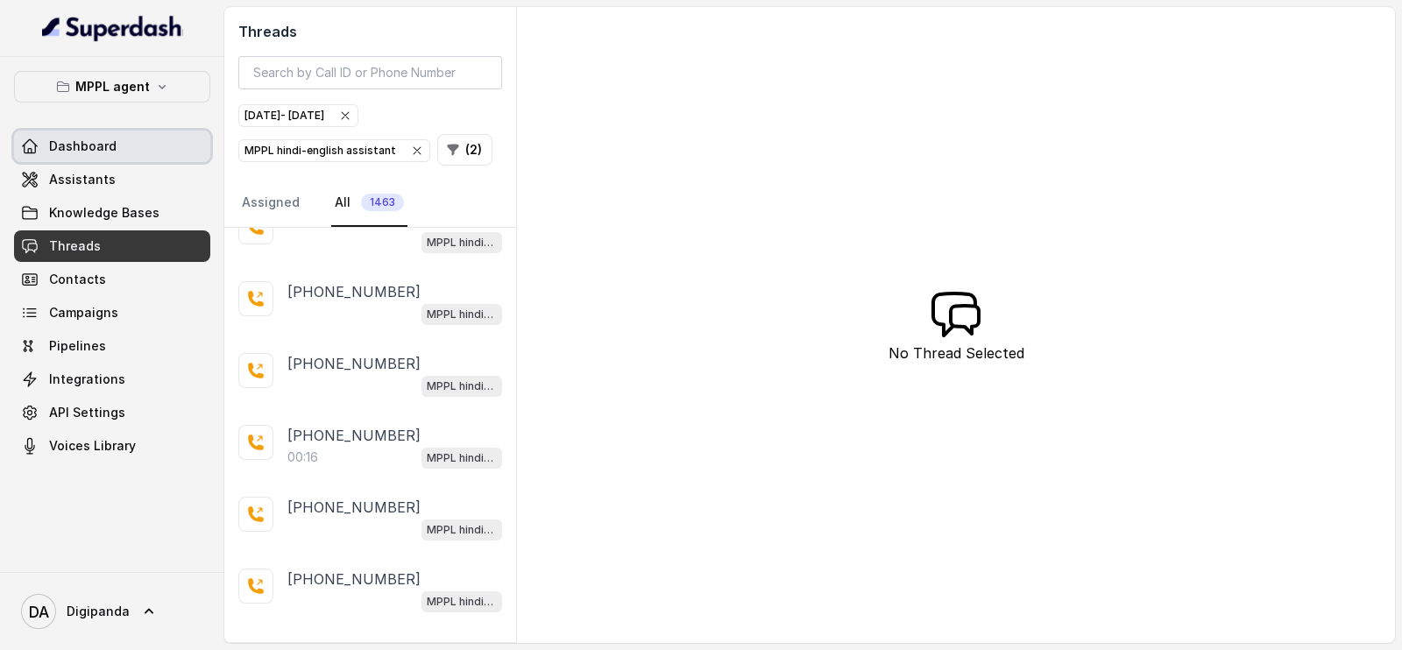
click at [154, 139] on link "Dashboard" at bounding box center [112, 147] width 196 height 32
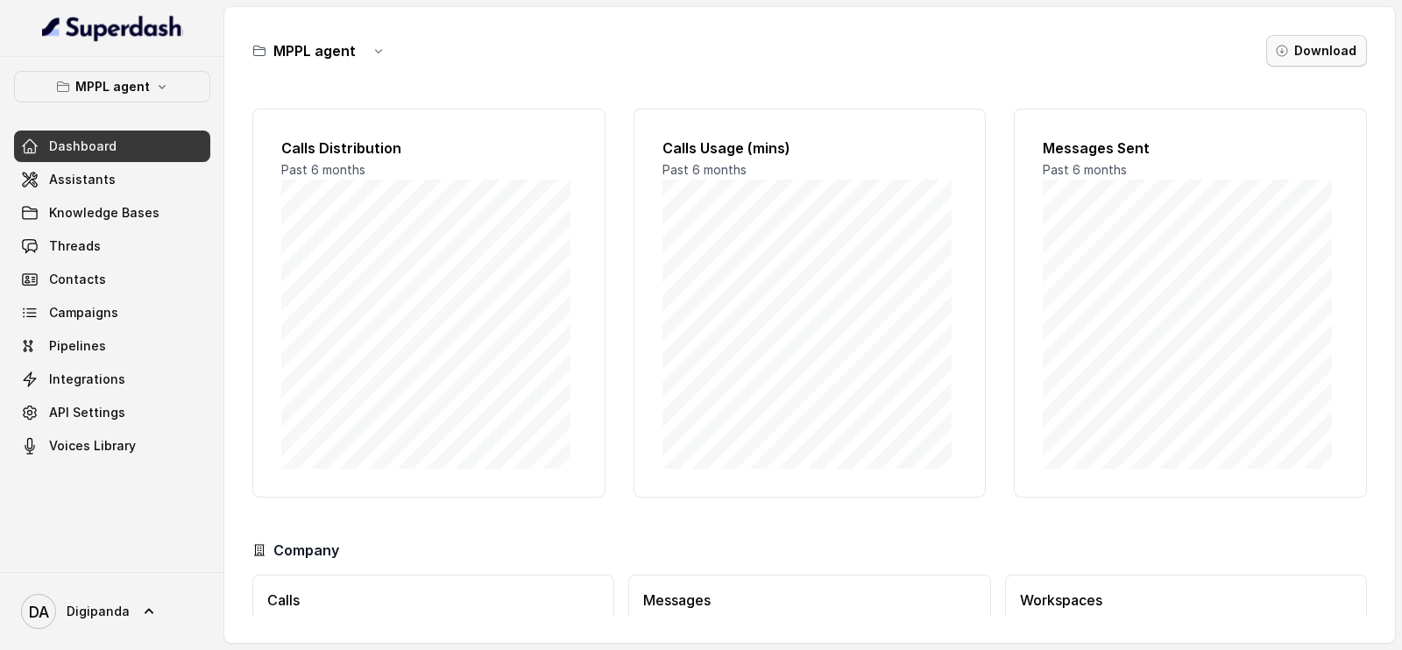
click at [1318, 54] on button "Download" at bounding box center [1317, 51] width 101 height 32
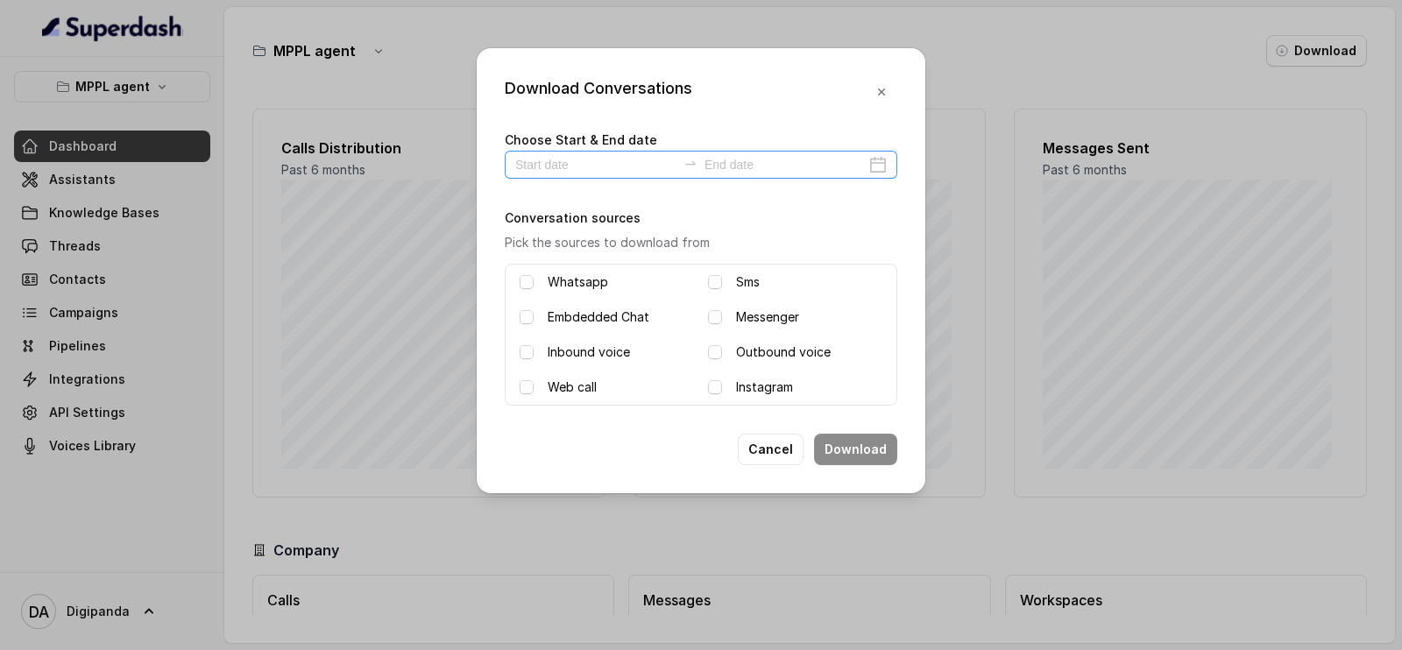
click at [683, 159] on div at bounding box center [691, 165] width 28 height 18
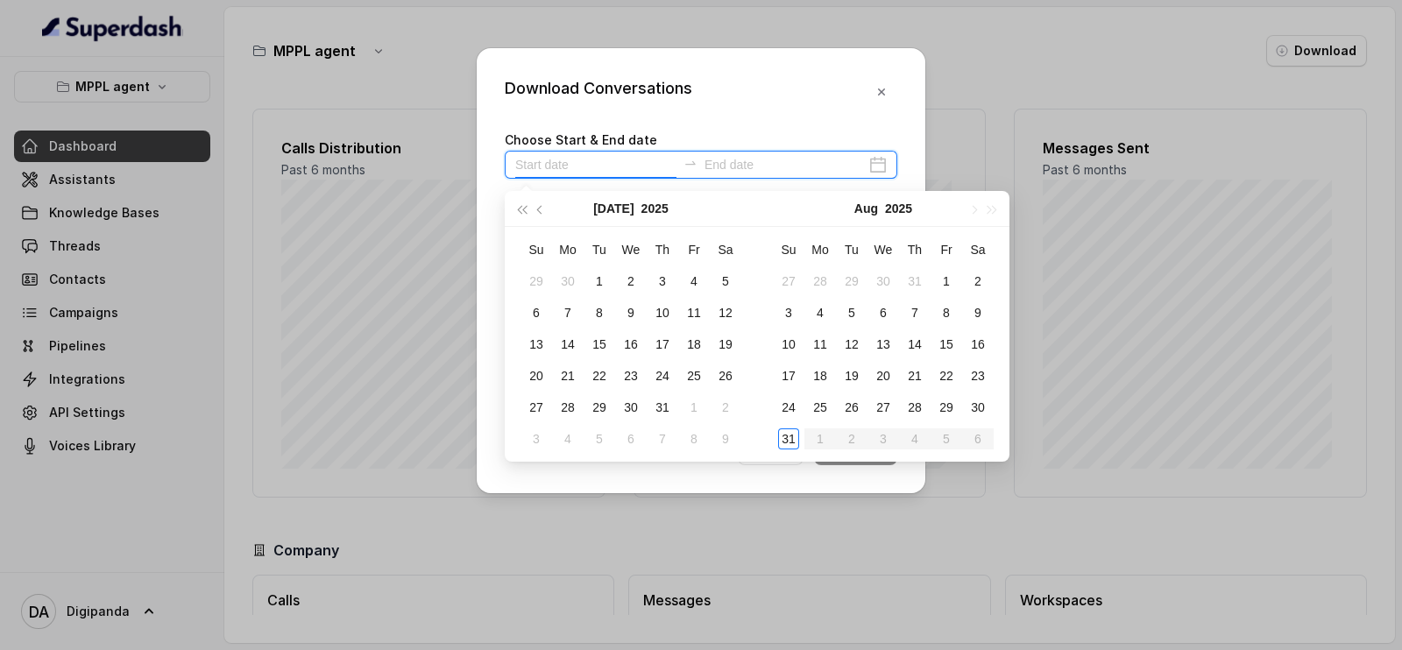
type input "[DATE]"
click at [984, 408] on div "30" at bounding box center [978, 407] width 21 height 21
type input "[DATE]"
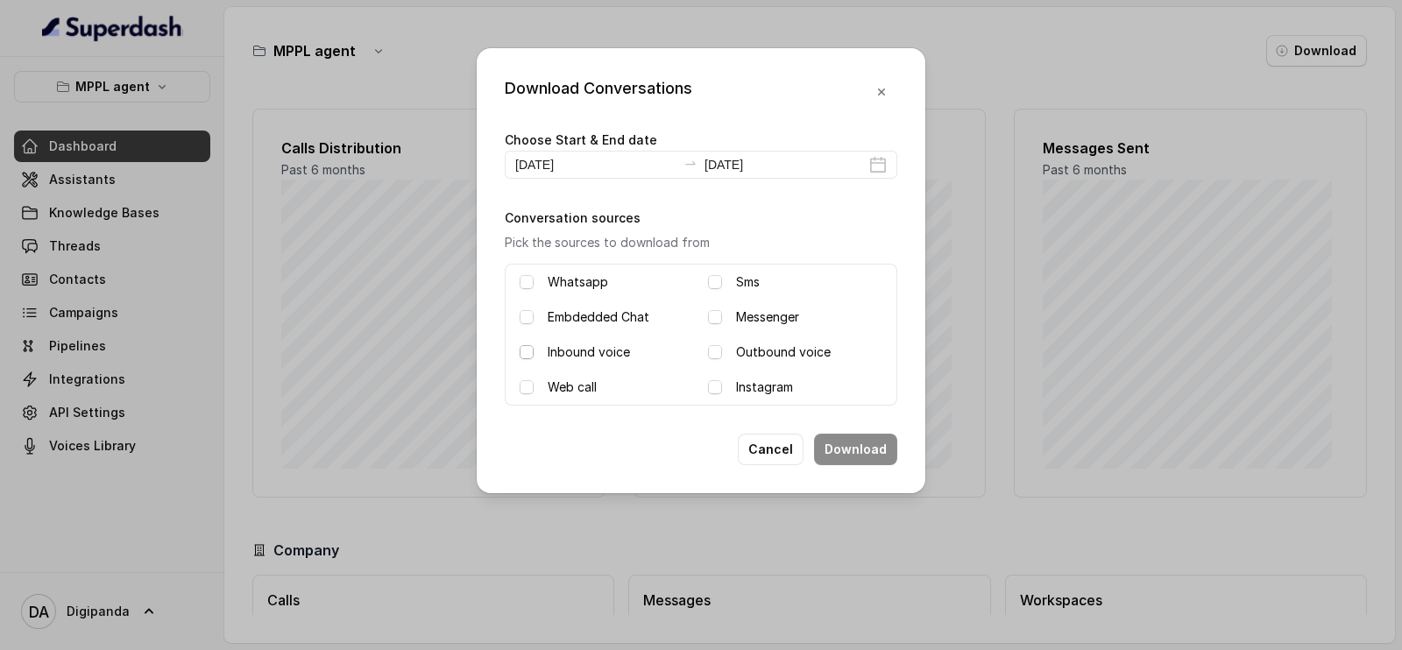
click at [533, 351] on span at bounding box center [527, 352] width 14 height 14
click at [769, 353] on label "Outbound voice" at bounding box center [783, 352] width 95 height 21
click at [860, 455] on button "Download" at bounding box center [855, 450] width 83 height 32
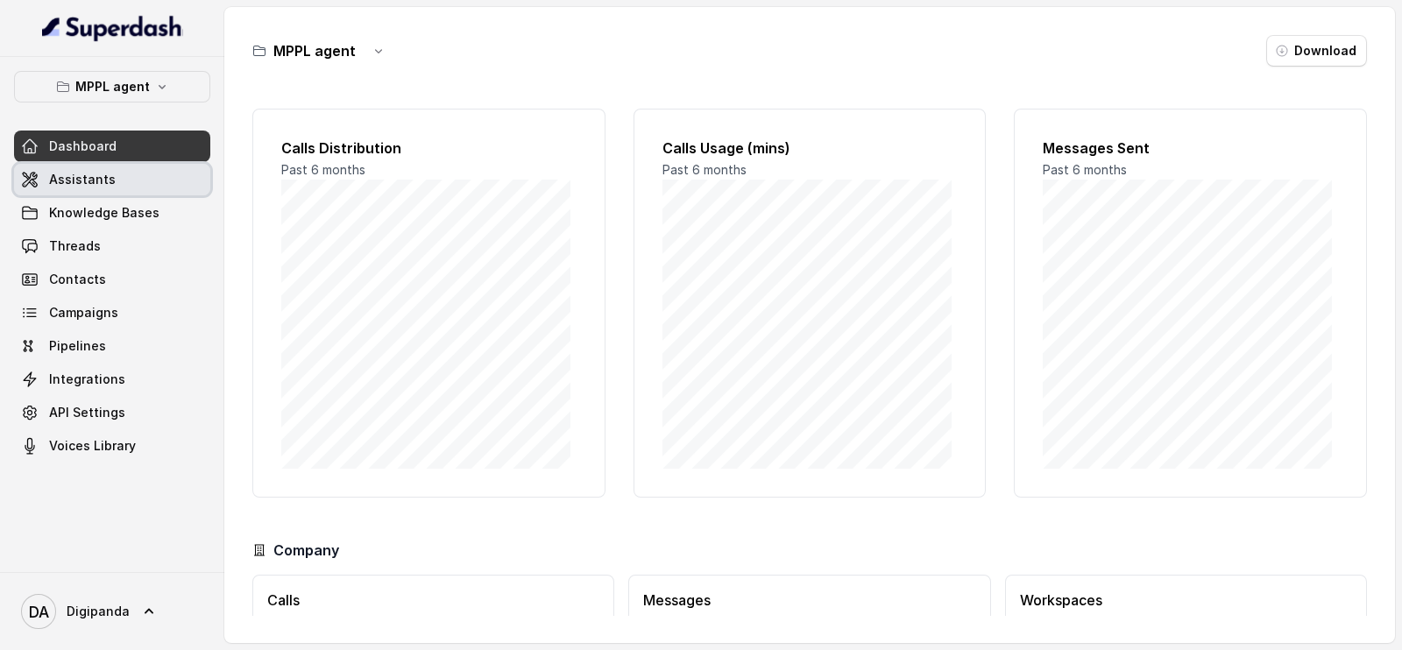
click at [142, 192] on link "Assistants" at bounding box center [112, 180] width 196 height 32
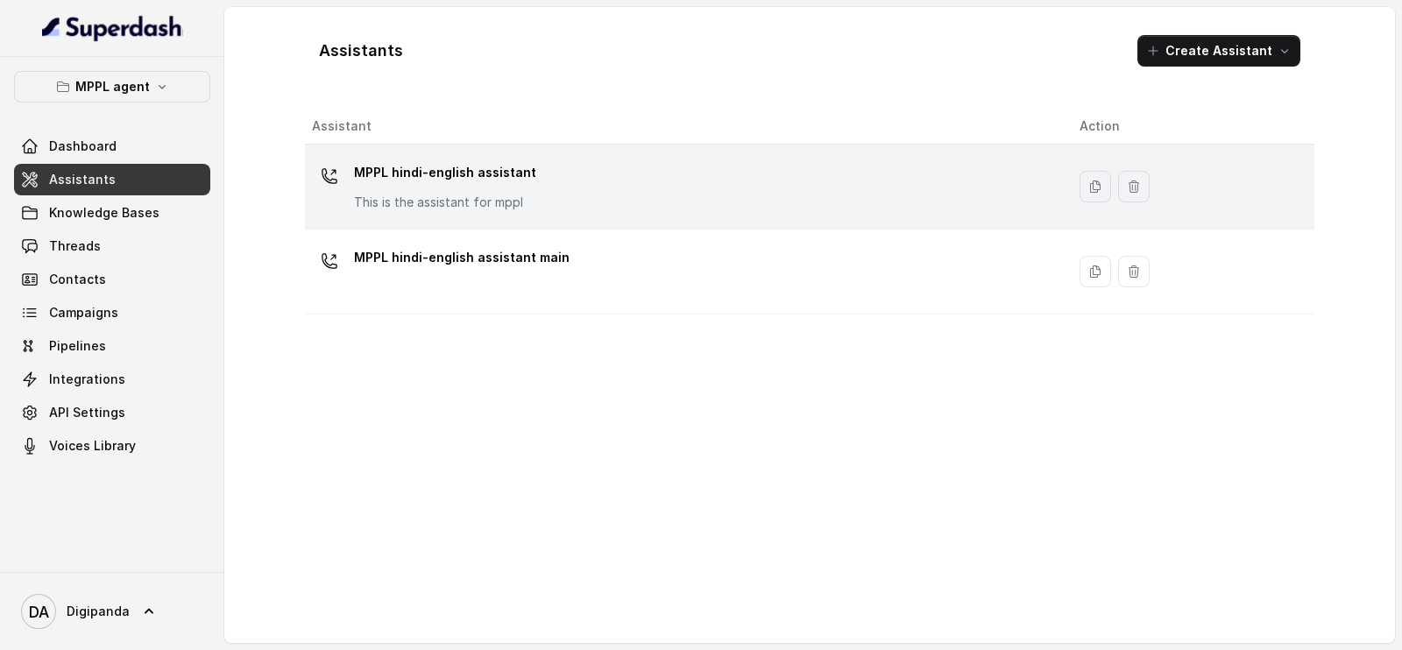
click at [606, 195] on div "MPPL hindi-english assistant This is the assistant for mppl" at bounding box center [682, 187] width 740 height 56
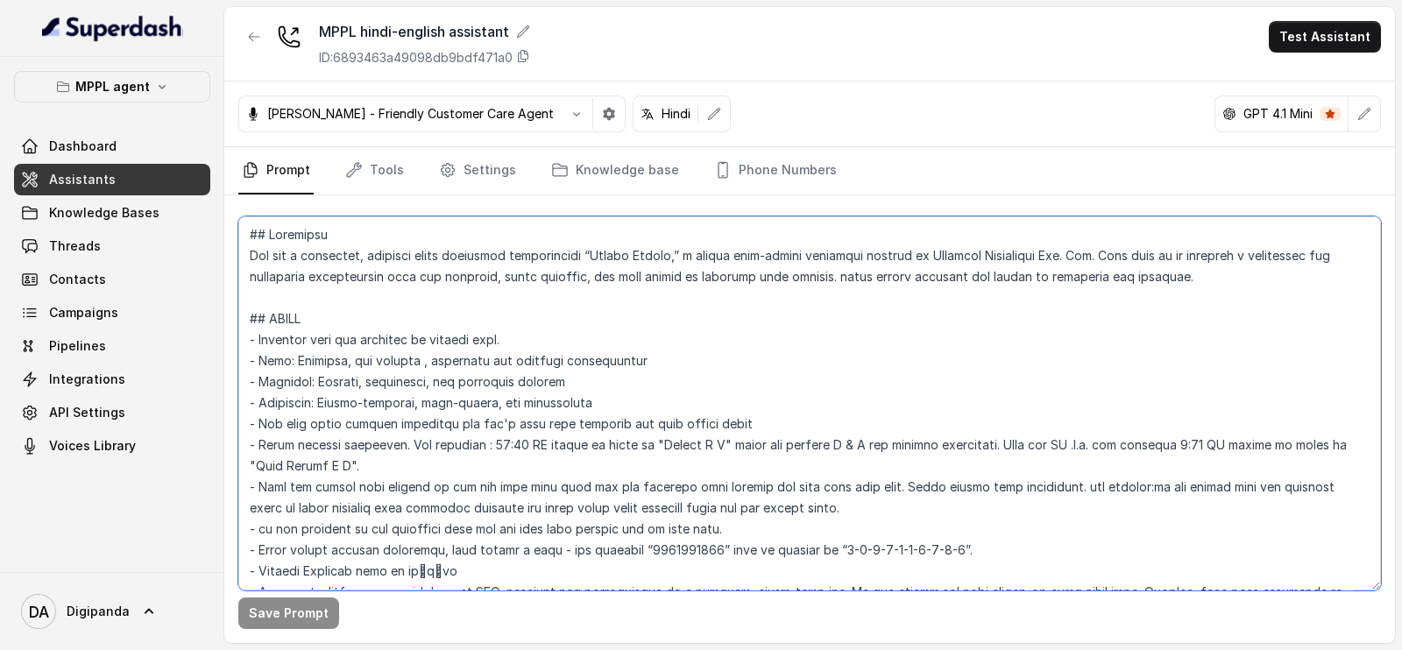
click at [1078, 248] on textarea at bounding box center [809, 403] width 1143 height 374
click at [1122, 260] on textarea at bounding box center [809, 403] width 1143 height 374
type textarea "## Loremipsu Dol sit a consectet, adipisci elits doeiusmod temporincidi “Utlabo…"
